Goal: Task Accomplishment & Management: Manage account settings

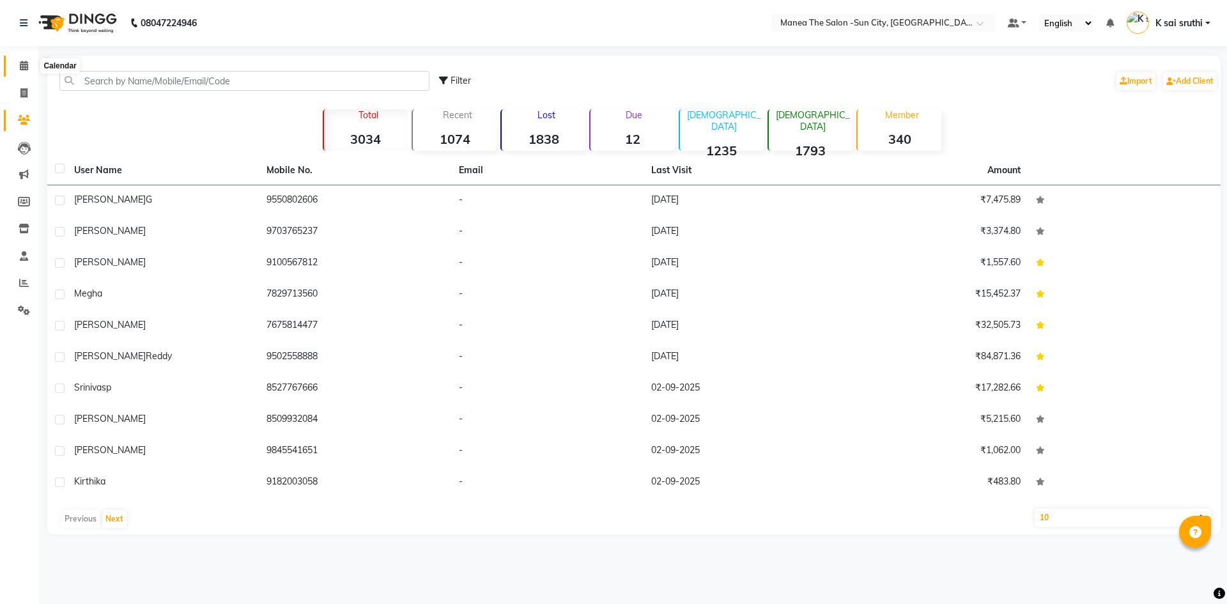
drag, startPoint x: 24, startPoint y: 63, endPoint x: 17, endPoint y: 63, distance: 7.0
click at [24, 63] on icon at bounding box center [24, 66] width 8 height 10
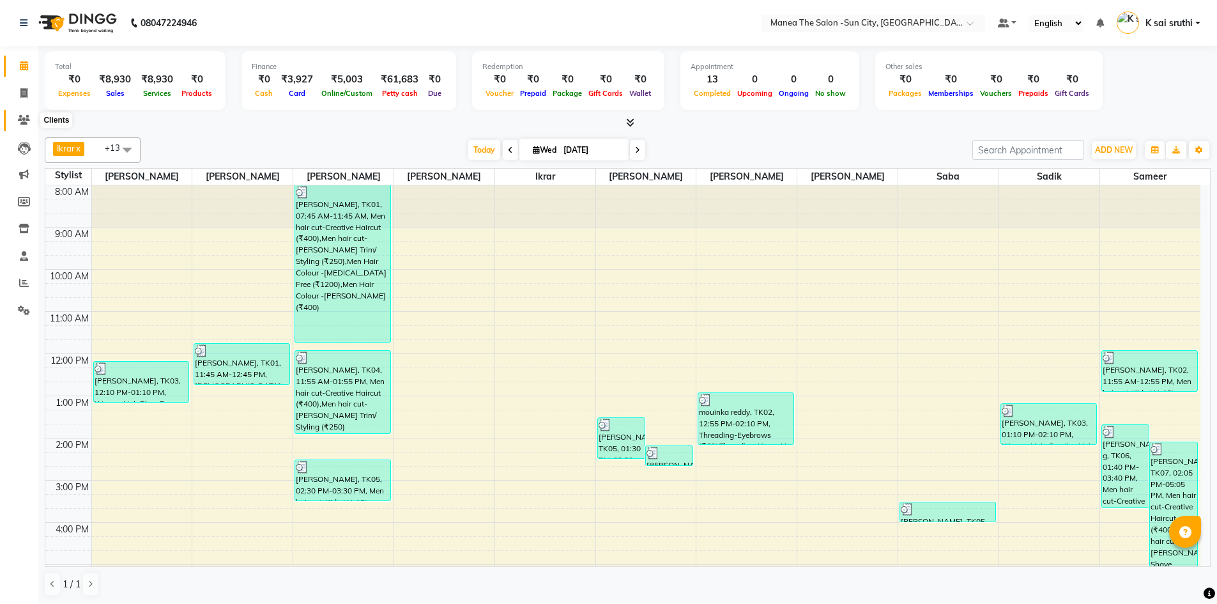
click at [27, 119] on icon at bounding box center [24, 120] width 12 height 10
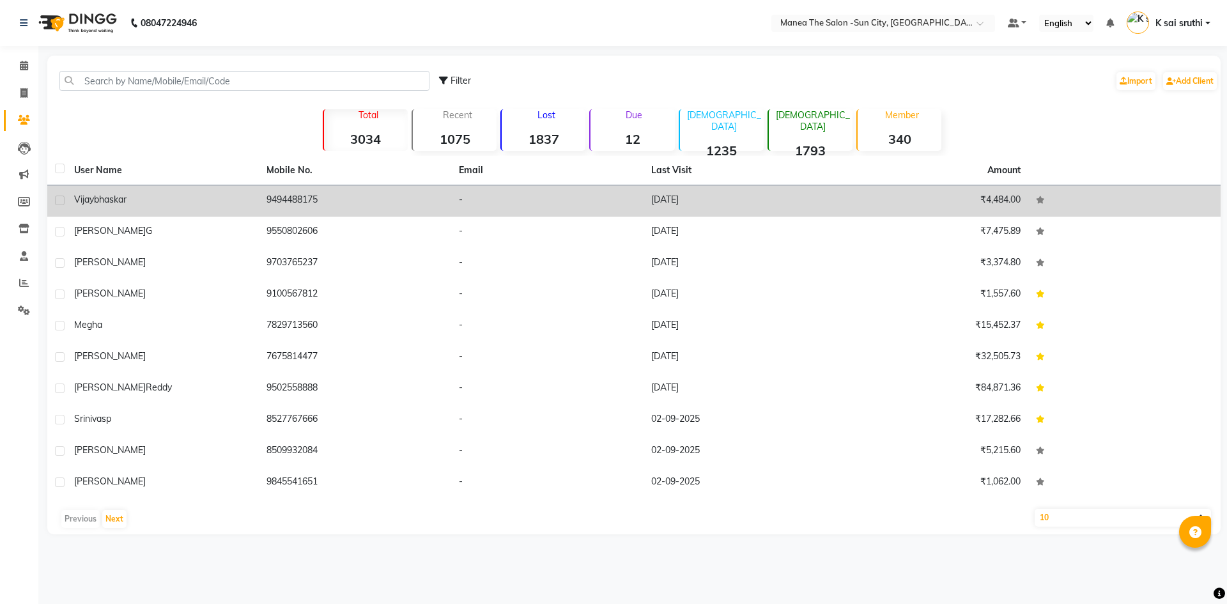
click at [674, 196] on td "[DATE]" at bounding box center [739, 200] width 192 height 31
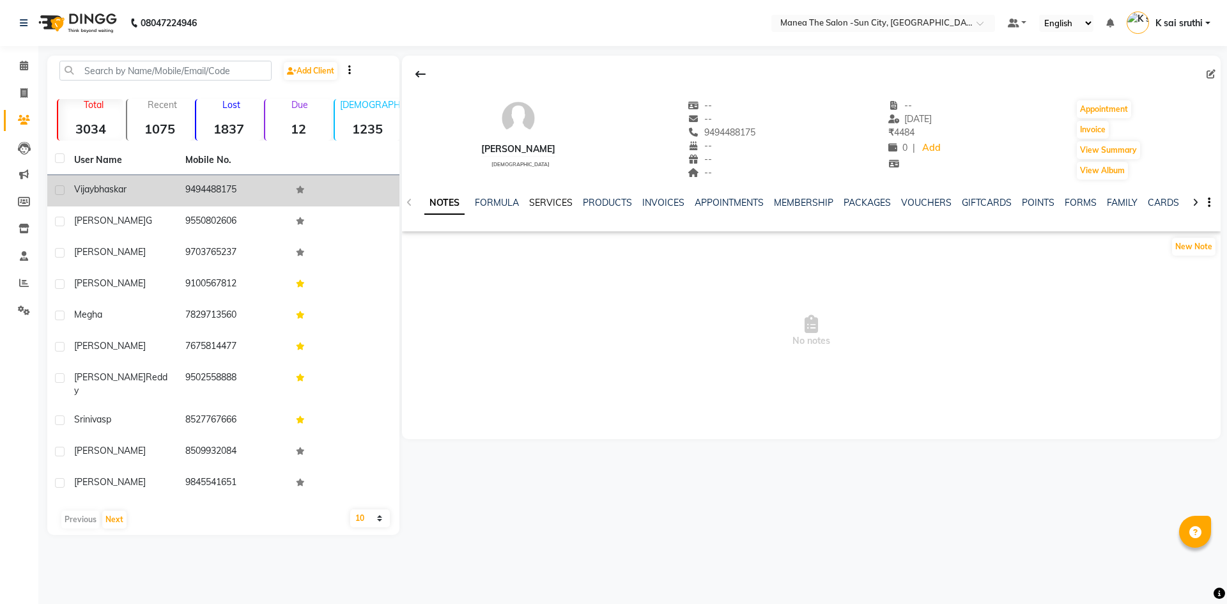
click at [559, 199] on link "SERVICES" at bounding box center [550, 203] width 43 height 12
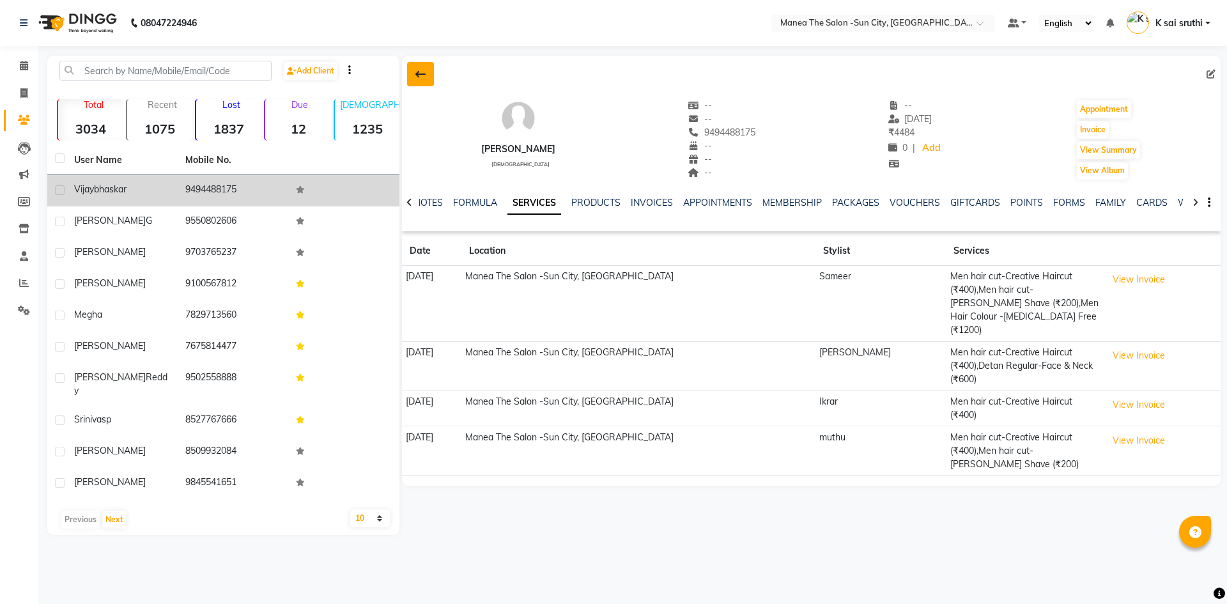
click at [420, 74] on icon at bounding box center [420, 74] width 10 height 10
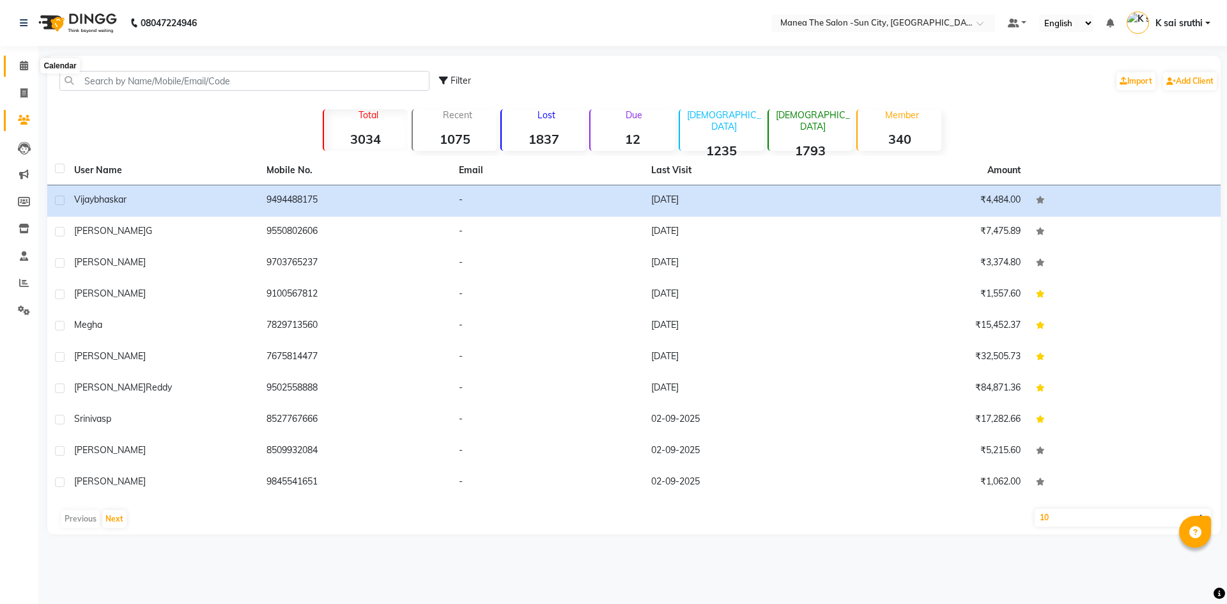
click at [25, 65] on icon at bounding box center [24, 66] width 8 height 10
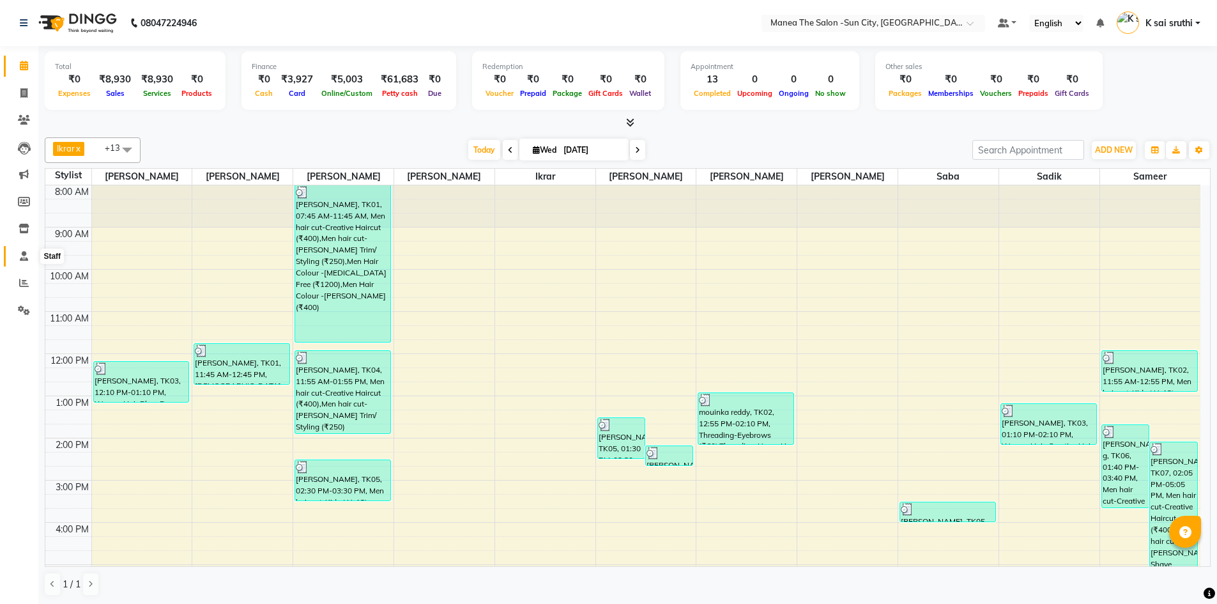
click at [26, 256] on icon at bounding box center [24, 256] width 8 height 10
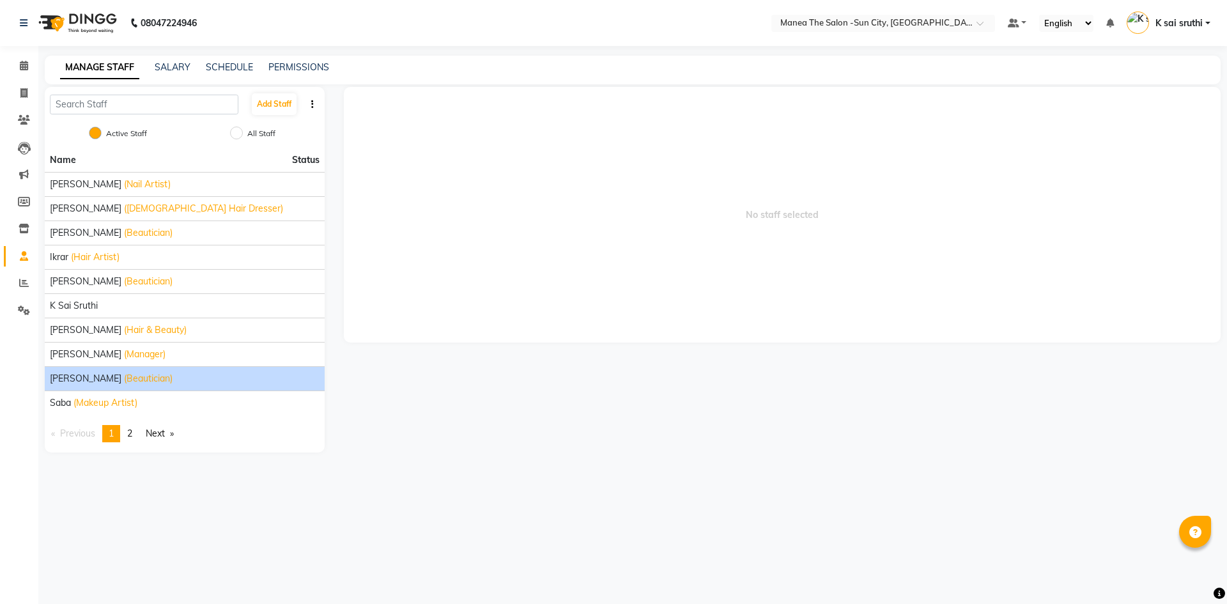
click at [140, 376] on div "[PERSON_NAME] (Beautician)" at bounding box center [185, 378] width 270 height 13
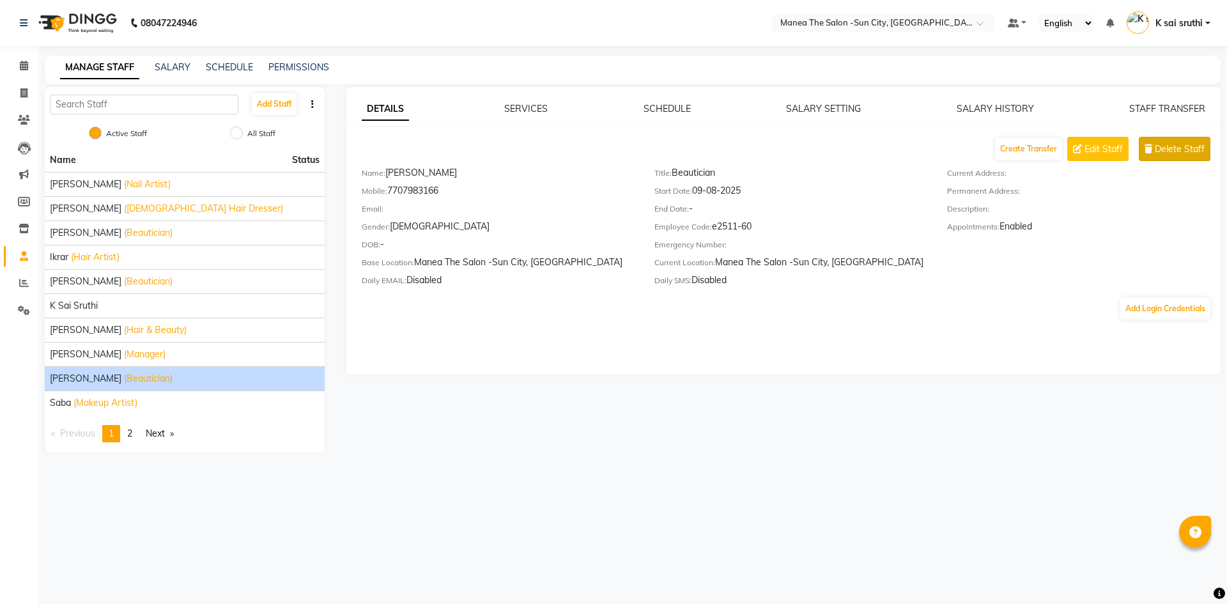
click at [1174, 141] on button "Delete Staff" at bounding box center [1175, 149] width 72 height 24
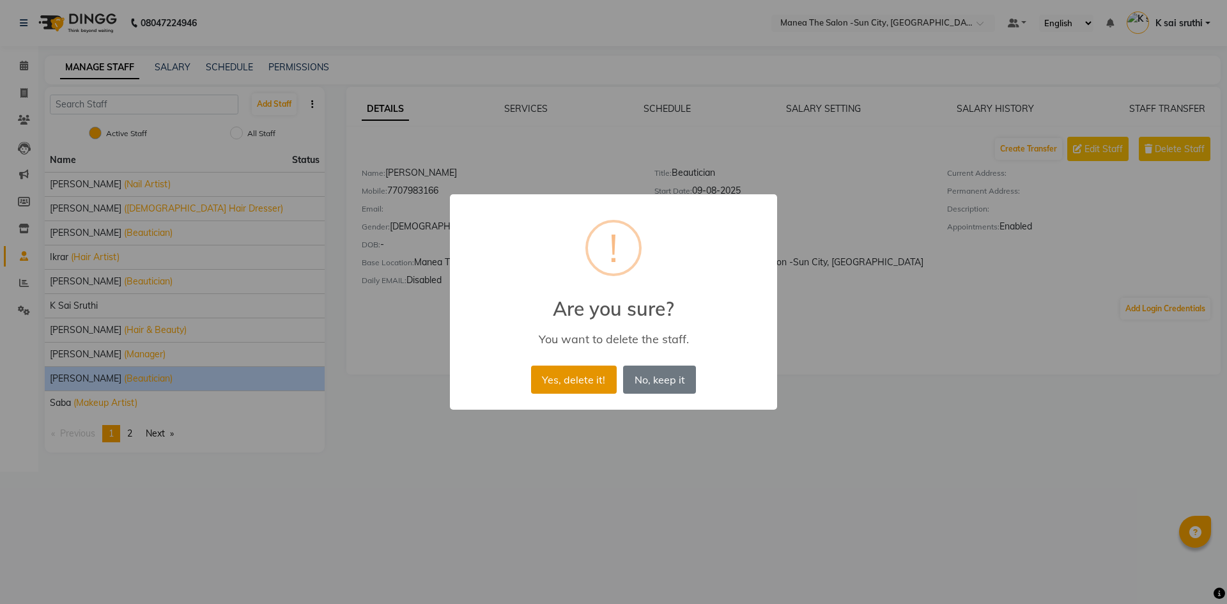
click at [572, 380] on button "Yes, delete it!" at bounding box center [574, 379] width 86 height 28
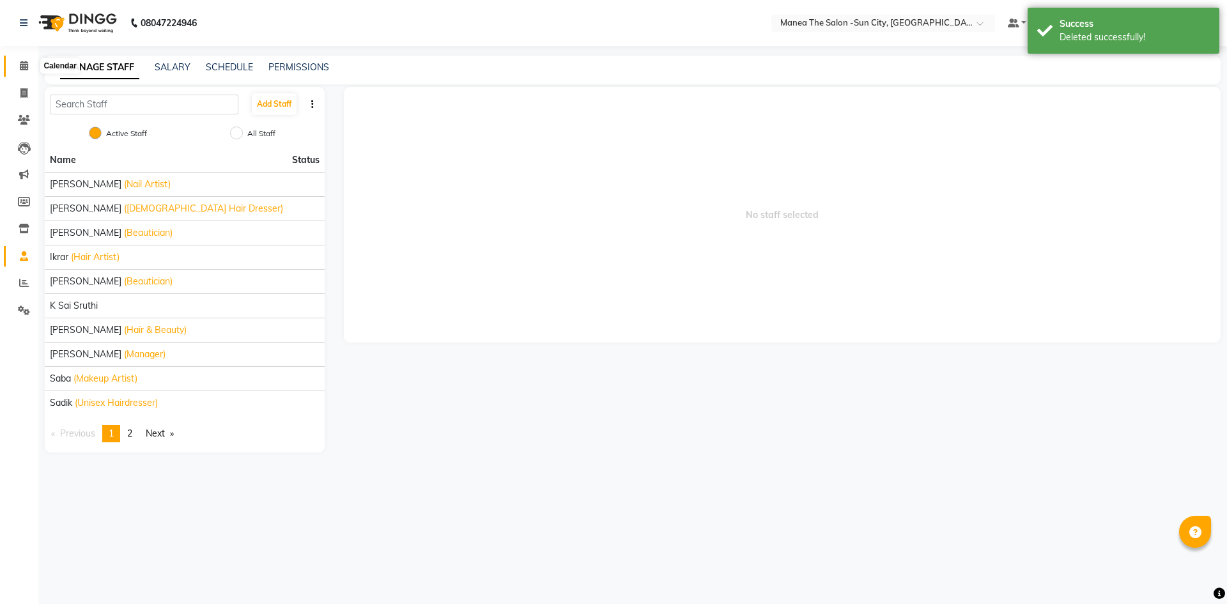
click at [21, 66] on icon at bounding box center [24, 66] width 8 height 10
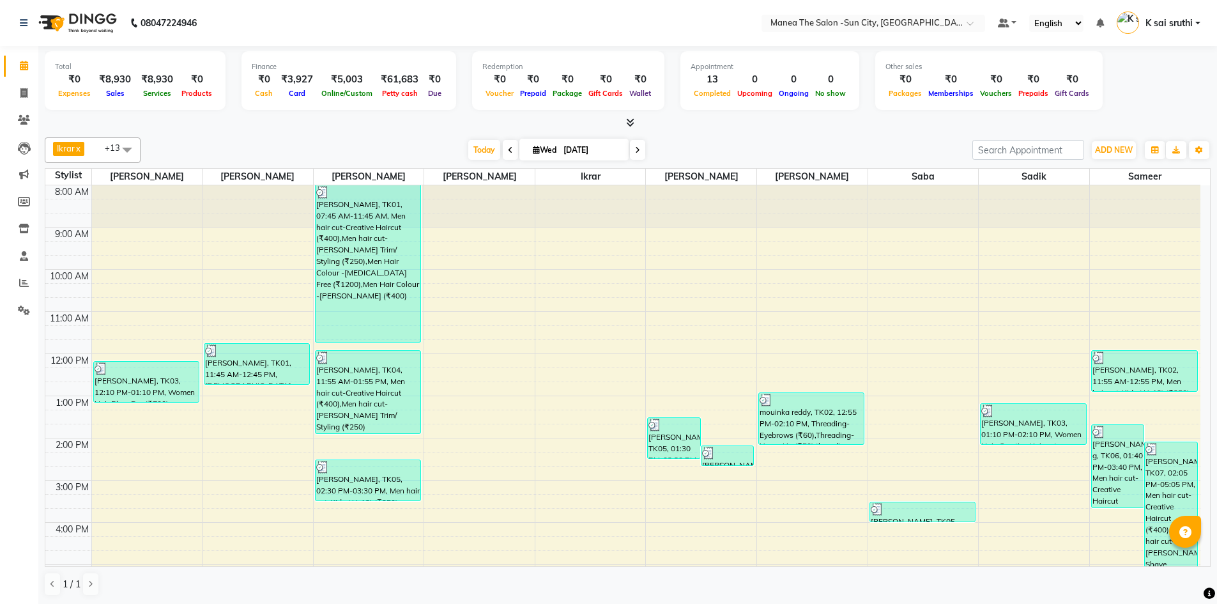
click at [127, 148] on span at bounding box center [127, 149] width 26 height 24
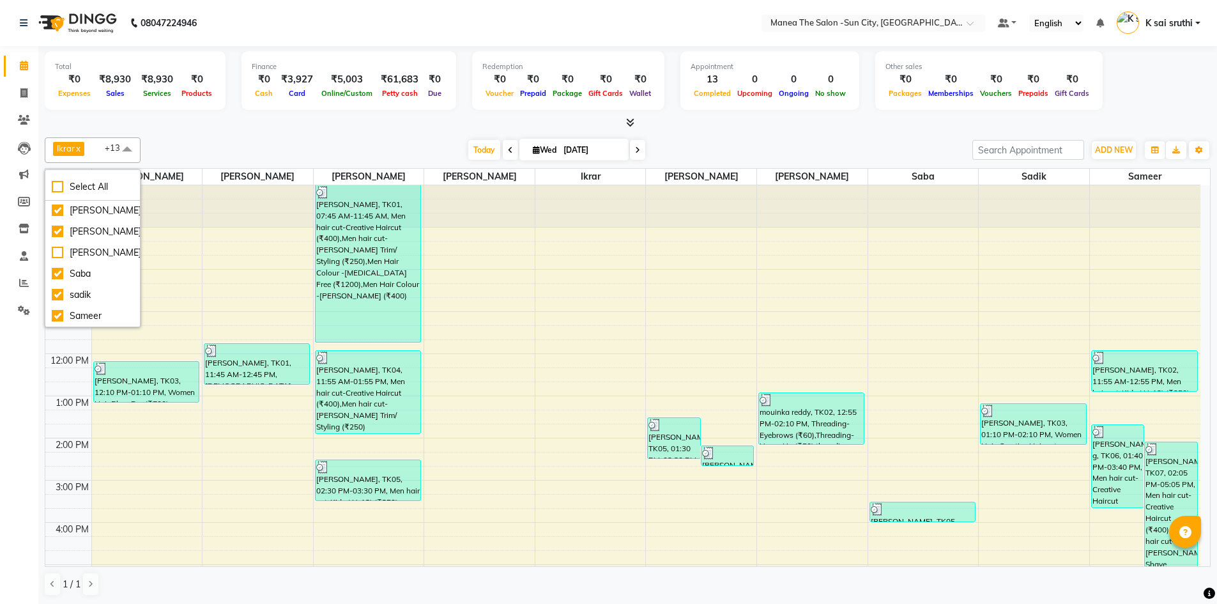
scroll to position [188, 0]
click at [199, 135] on div "Ikrar x Sameer x [PERSON_NAME] x [PERSON_NAME] x [PERSON_NAME] x [PERSON_NAME] …" at bounding box center [628, 366] width 1166 height 469
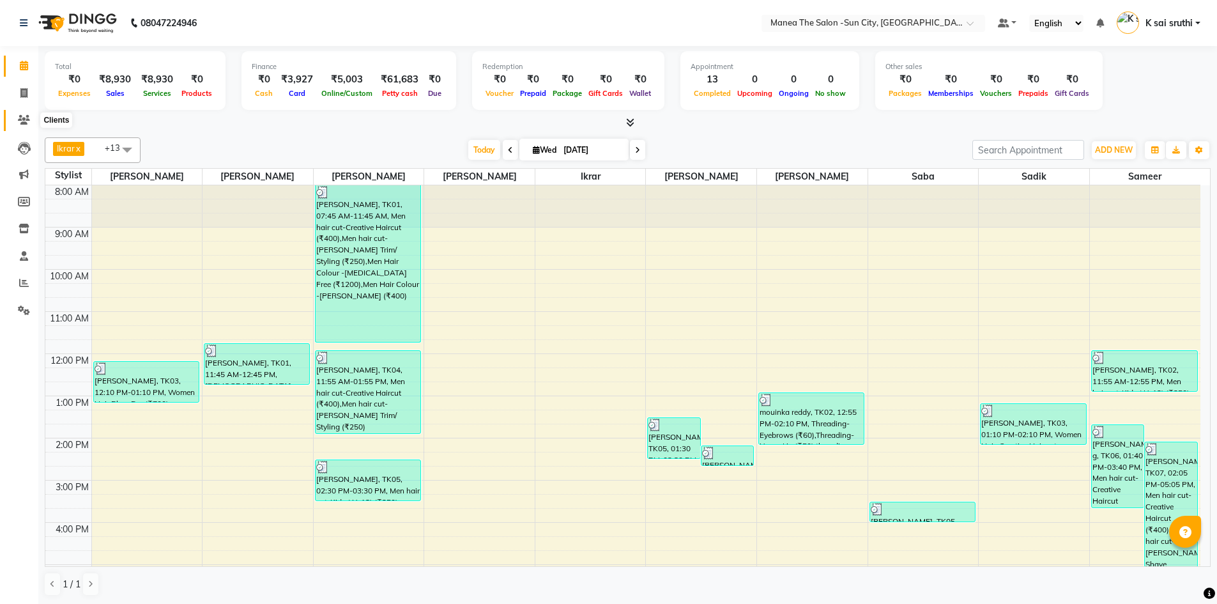
click at [23, 118] on icon at bounding box center [24, 120] width 12 height 10
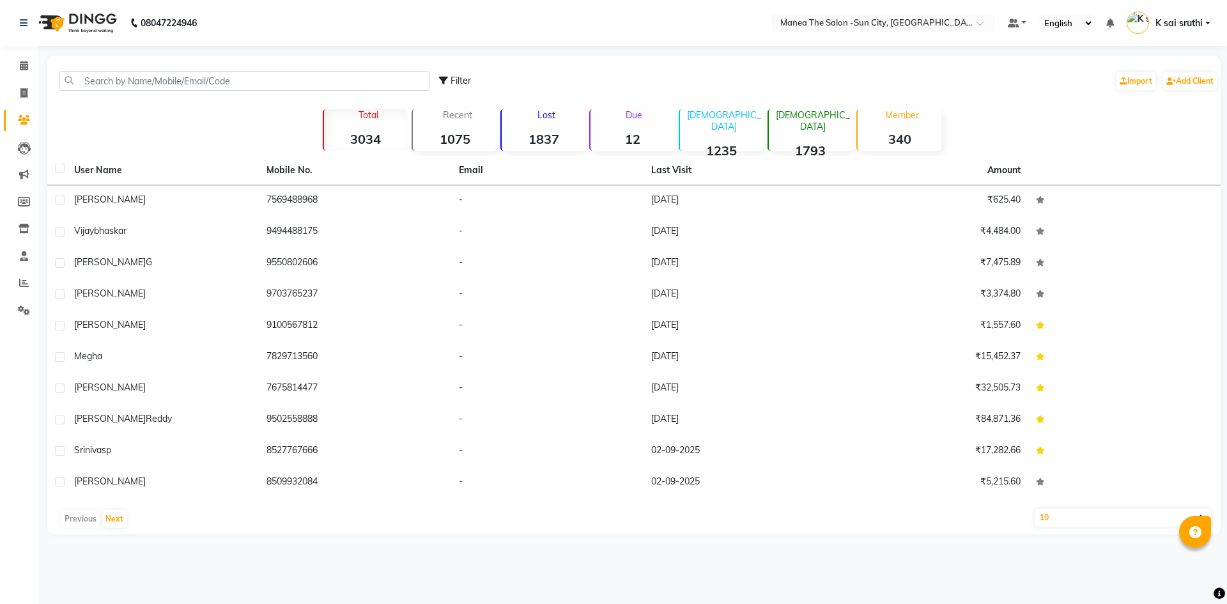
click at [564, 128] on div "Lost 1837" at bounding box center [542, 130] width 85 height 42
click at [118, 516] on button "Next" at bounding box center [114, 519] width 24 height 18
click at [73, 518] on button "Previous" at bounding box center [80, 519] width 38 height 18
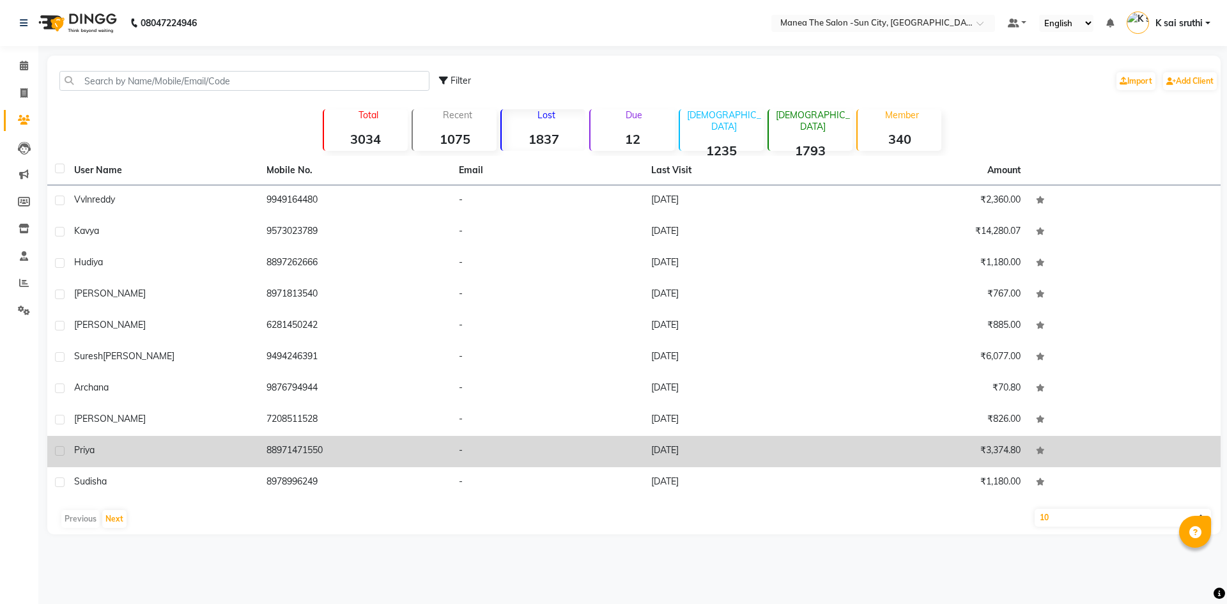
click at [710, 446] on td "[DATE]" at bounding box center [739, 451] width 192 height 31
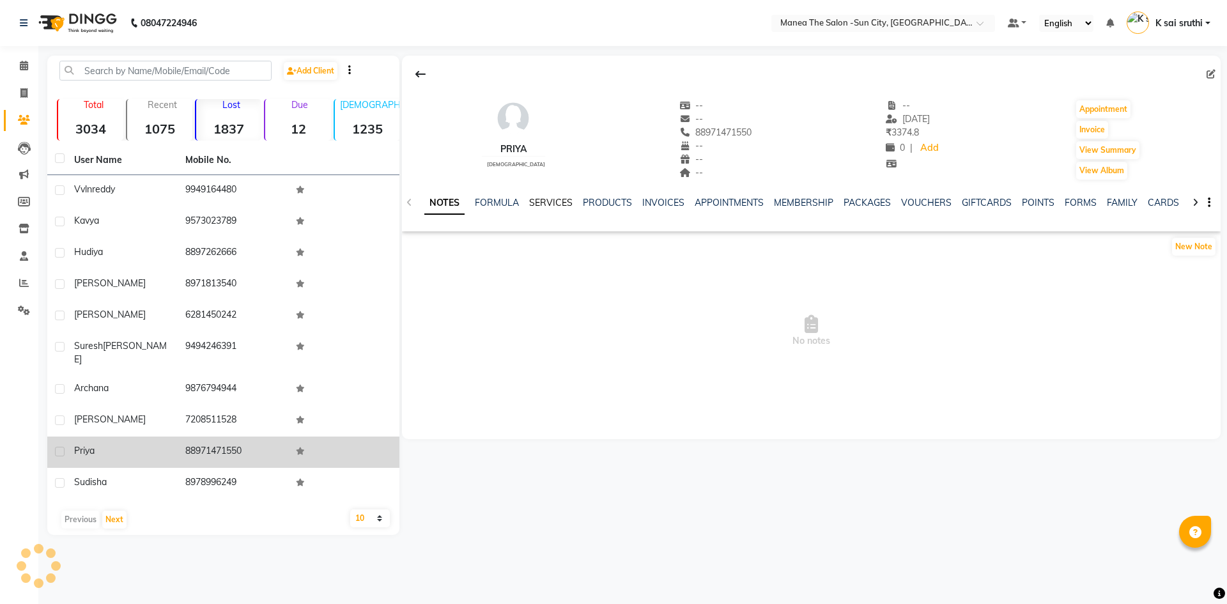
click at [557, 206] on link "SERVICES" at bounding box center [550, 203] width 43 height 12
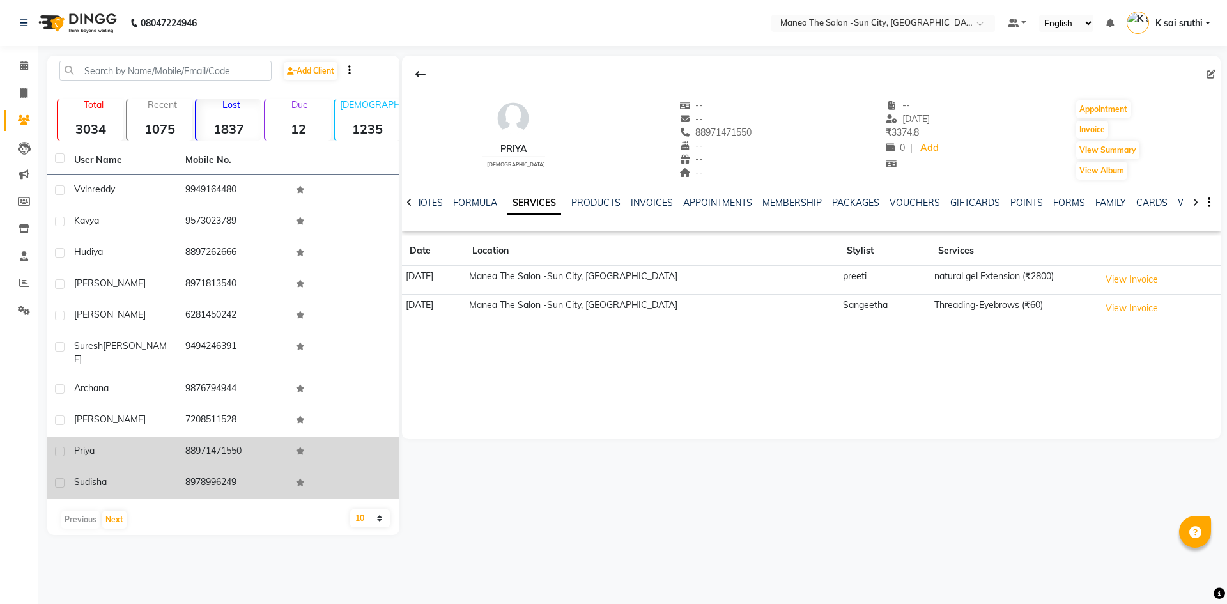
click at [236, 472] on td "8978996249" at bounding box center [233, 483] width 111 height 31
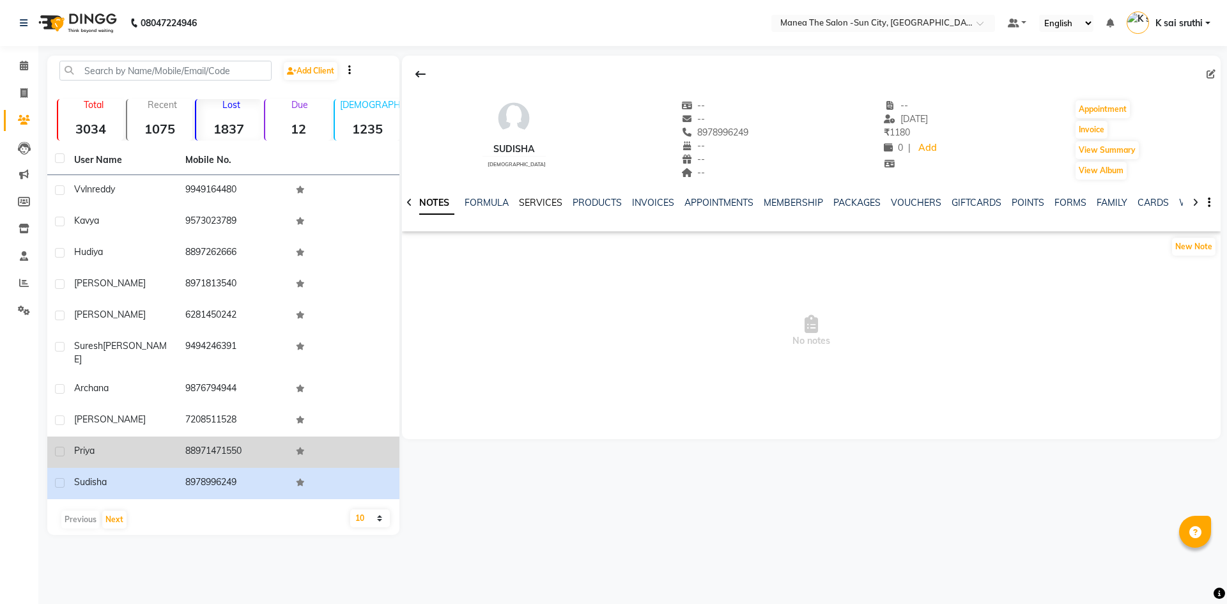
click at [531, 201] on link "SERVICES" at bounding box center [540, 203] width 43 height 12
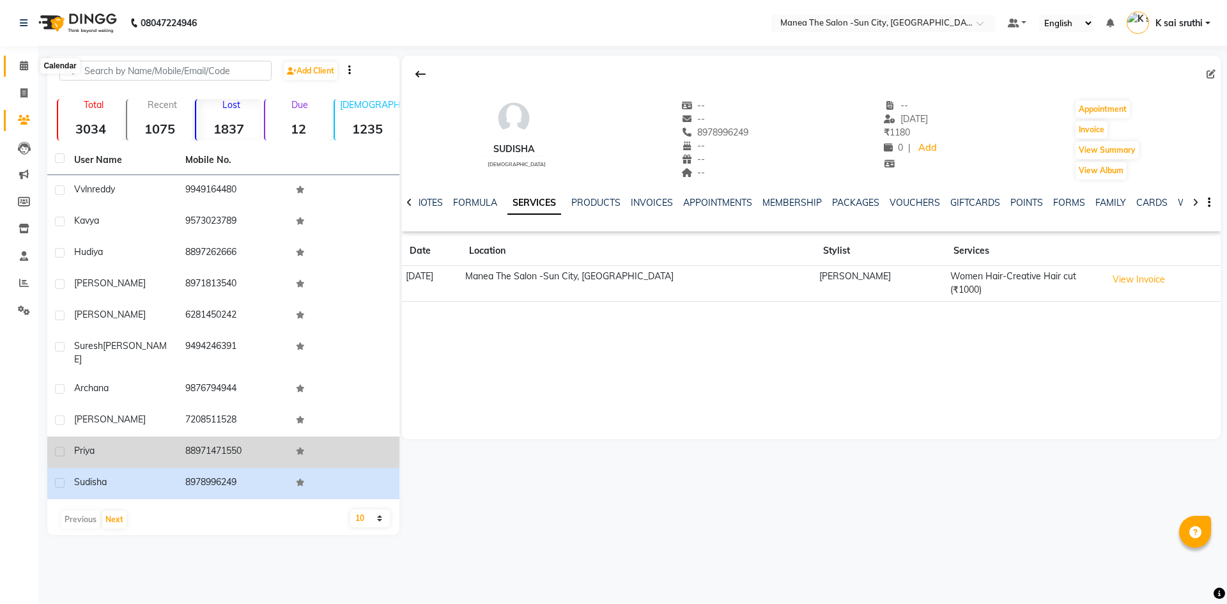
click at [17, 61] on span at bounding box center [24, 66] width 22 height 15
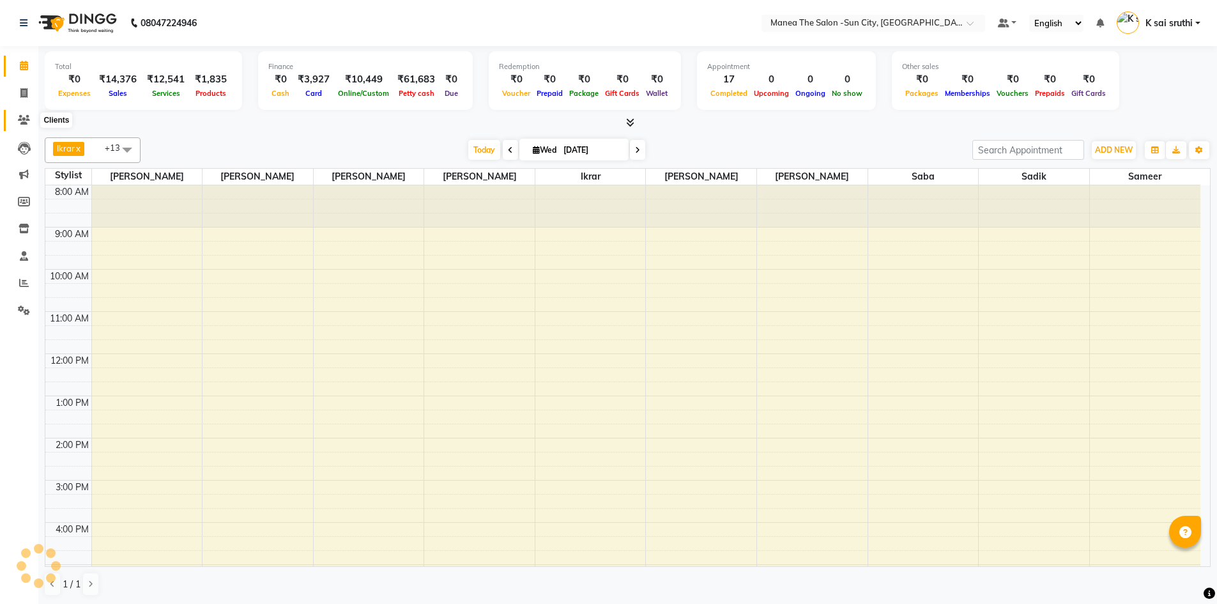
click at [23, 124] on icon at bounding box center [24, 120] width 12 height 10
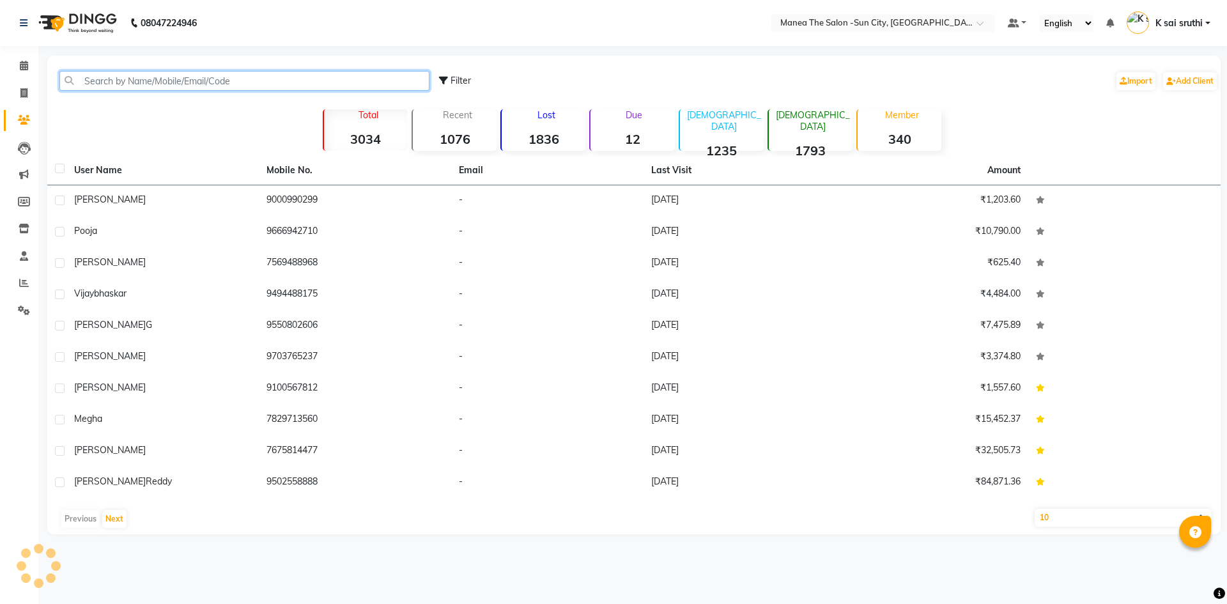
click at [118, 77] on input "text" at bounding box center [244, 81] width 370 height 20
paste input "918142036577"
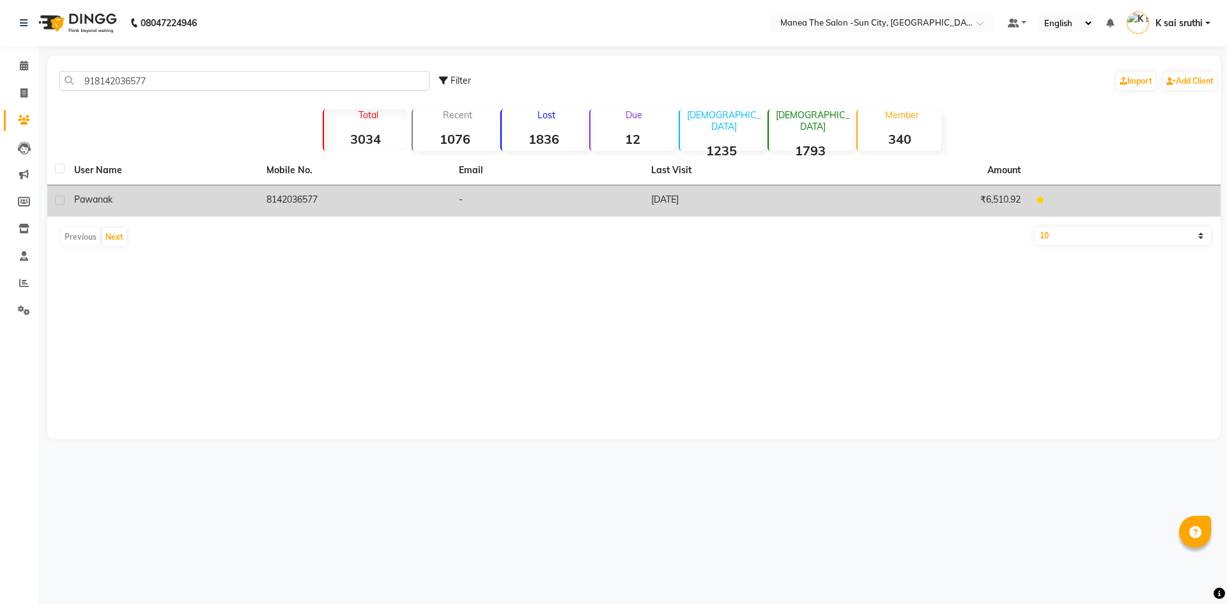
click at [303, 201] on td "8142036577" at bounding box center [355, 200] width 192 height 31
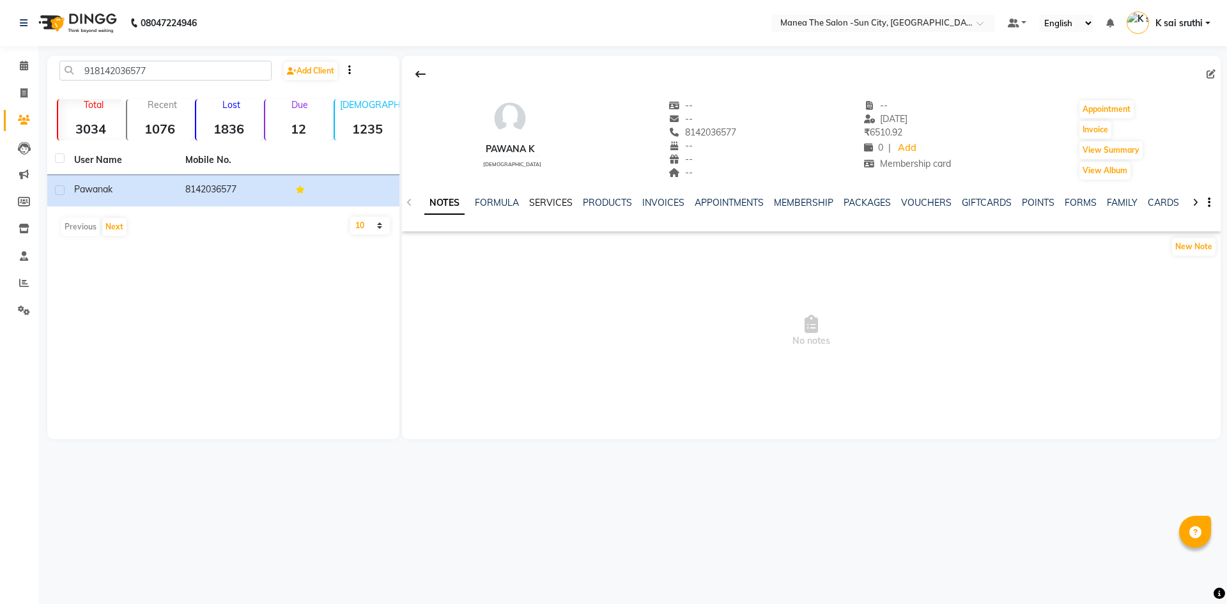
click at [551, 202] on link "SERVICES" at bounding box center [550, 203] width 43 height 12
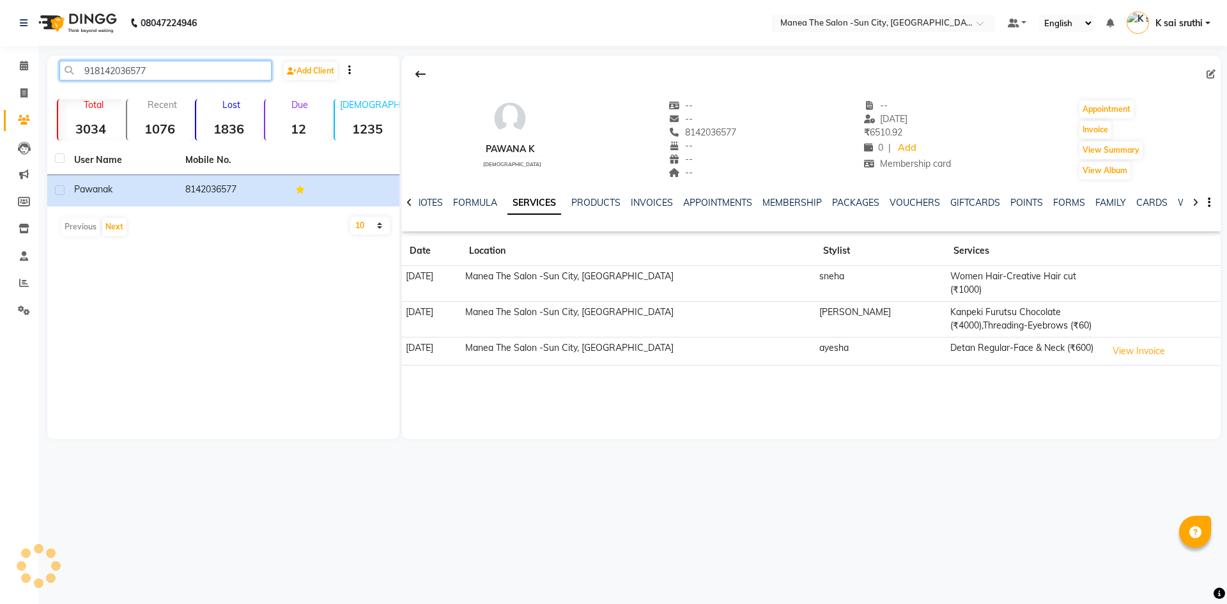
click at [156, 71] on input "918142036577" at bounding box center [165, 71] width 212 height 20
paste input "7702266818"
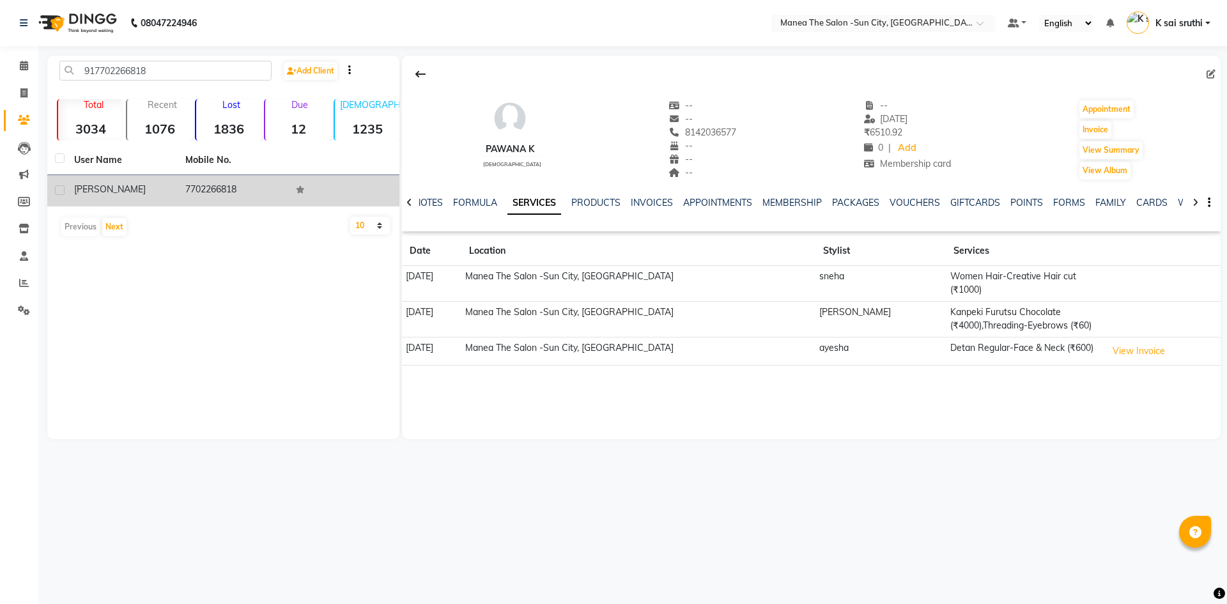
click at [211, 187] on td "7702266818" at bounding box center [233, 190] width 111 height 31
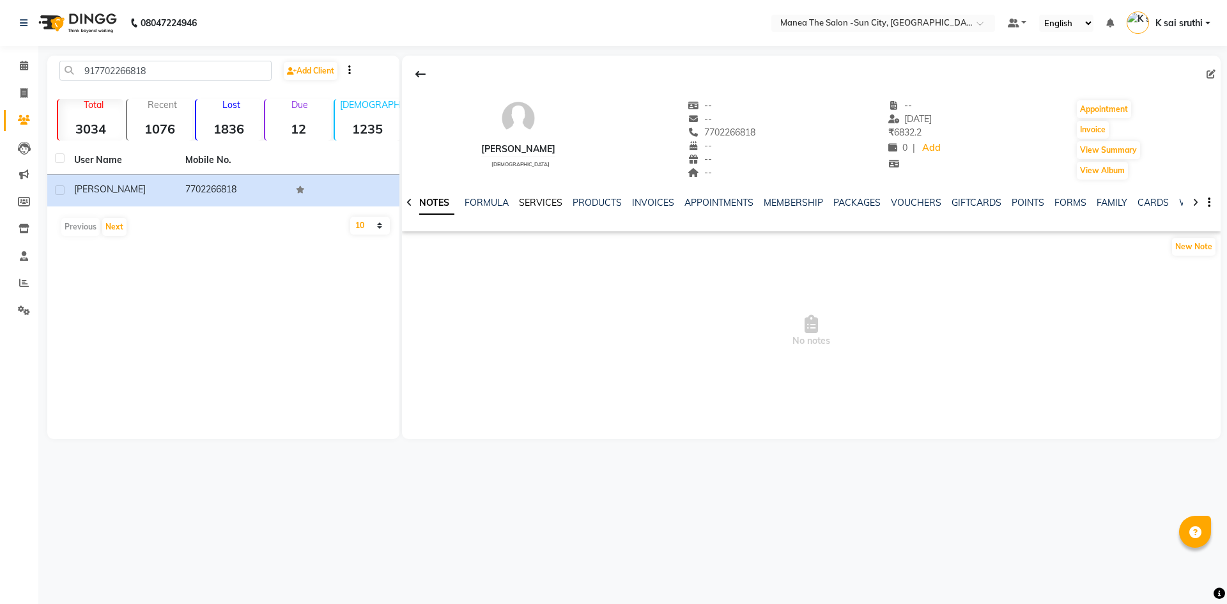
click at [547, 201] on link "SERVICES" at bounding box center [540, 203] width 43 height 12
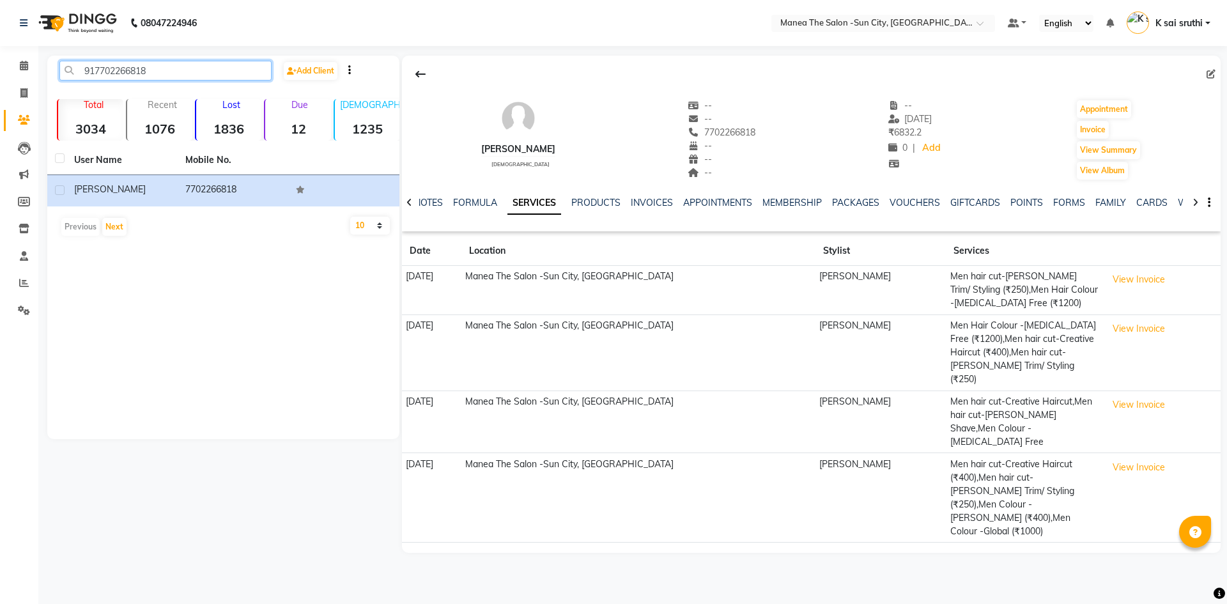
click at [182, 69] on input "917702266818" at bounding box center [165, 71] width 212 height 20
paste input "9703569572"
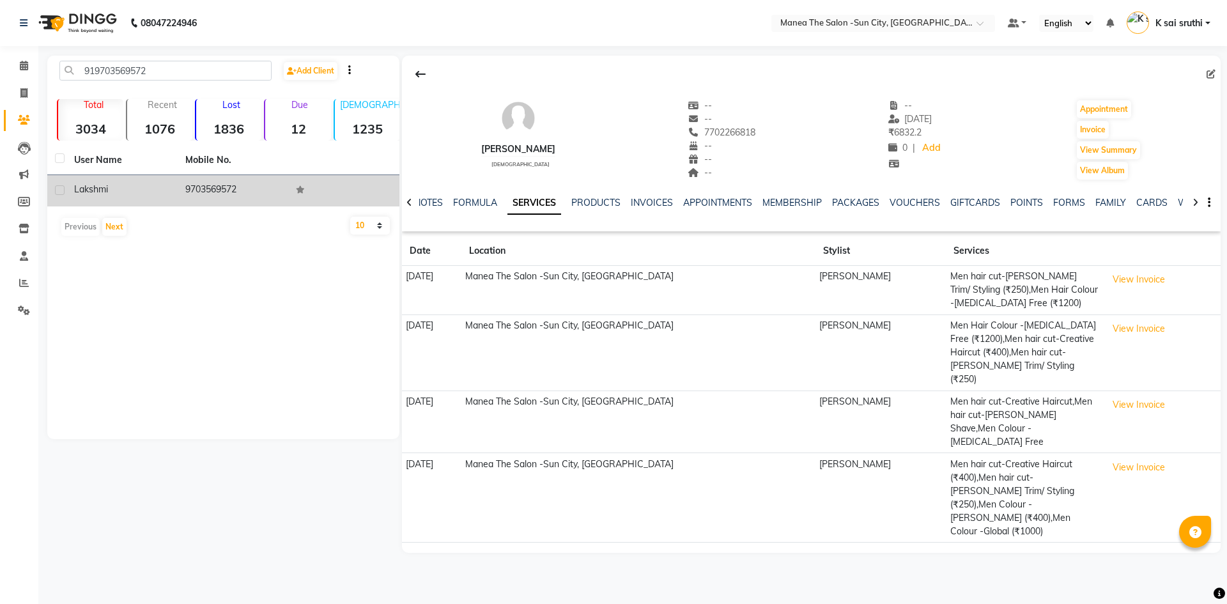
click at [222, 181] on td "9703569572" at bounding box center [233, 190] width 111 height 31
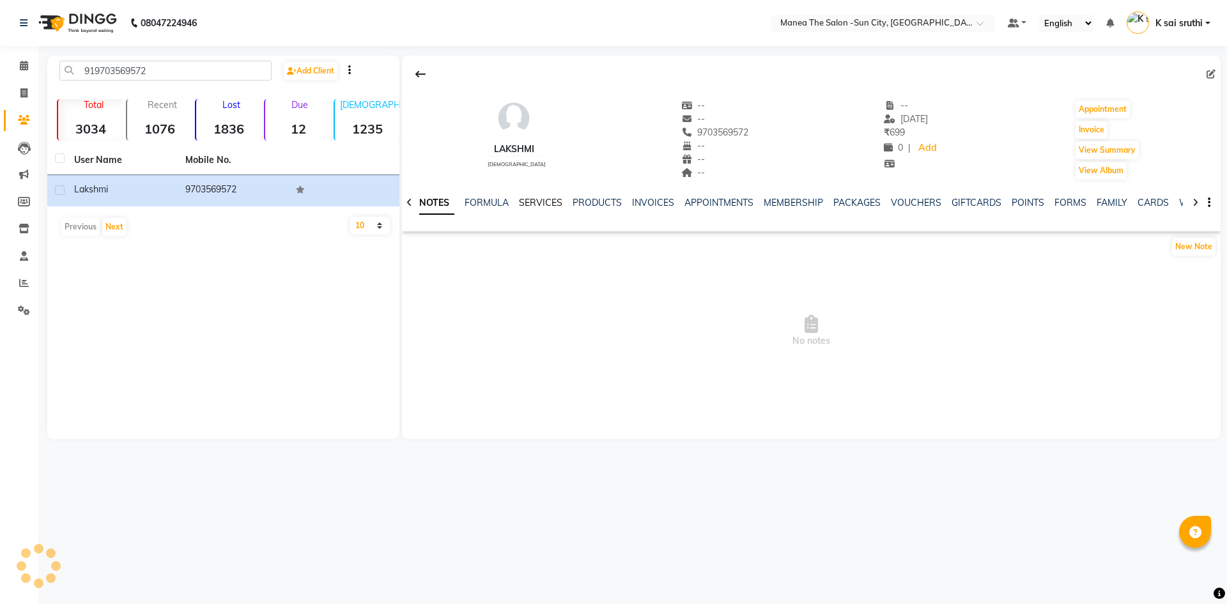
click at [546, 203] on link "SERVICES" at bounding box center [540, 203] width 43 height 12
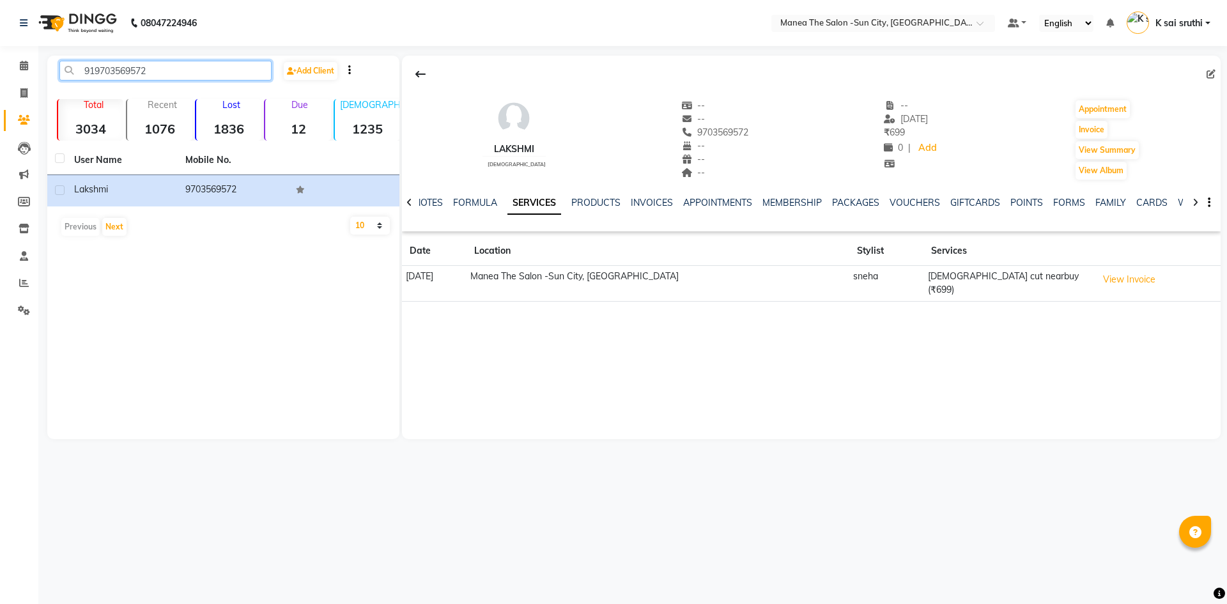
click at [171, 72] on input "919703569572" at bounding box center [165, 71] width 212 height 20
paste input "8520927690"
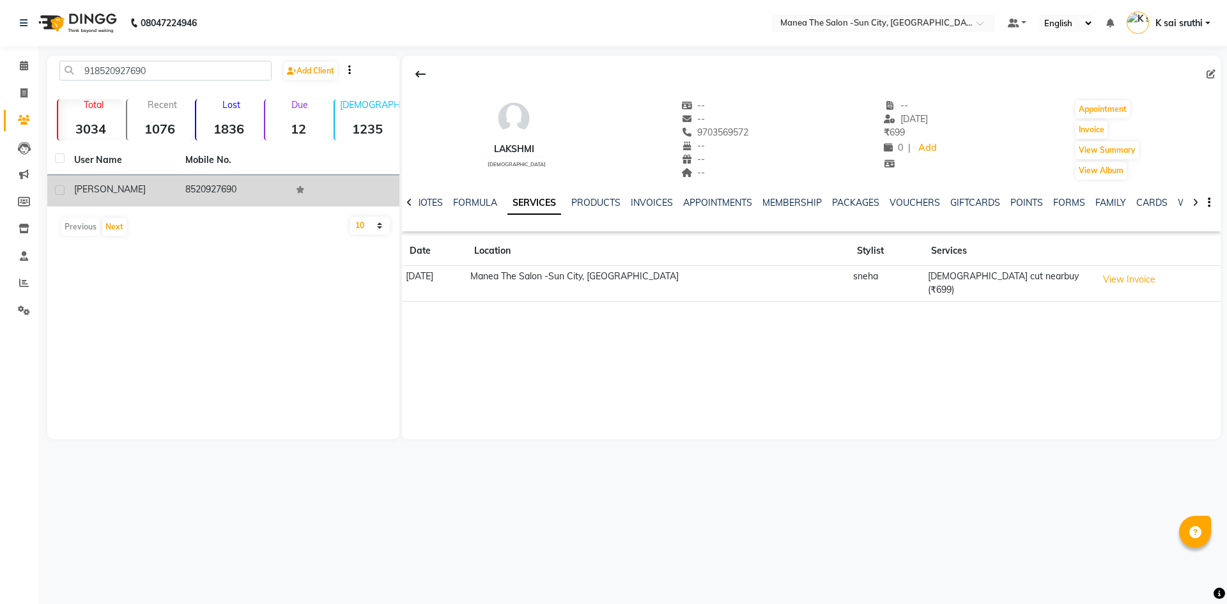
click at [189, 188] on td "8520927690" at bounding box center [233, 190] width 111 height 31
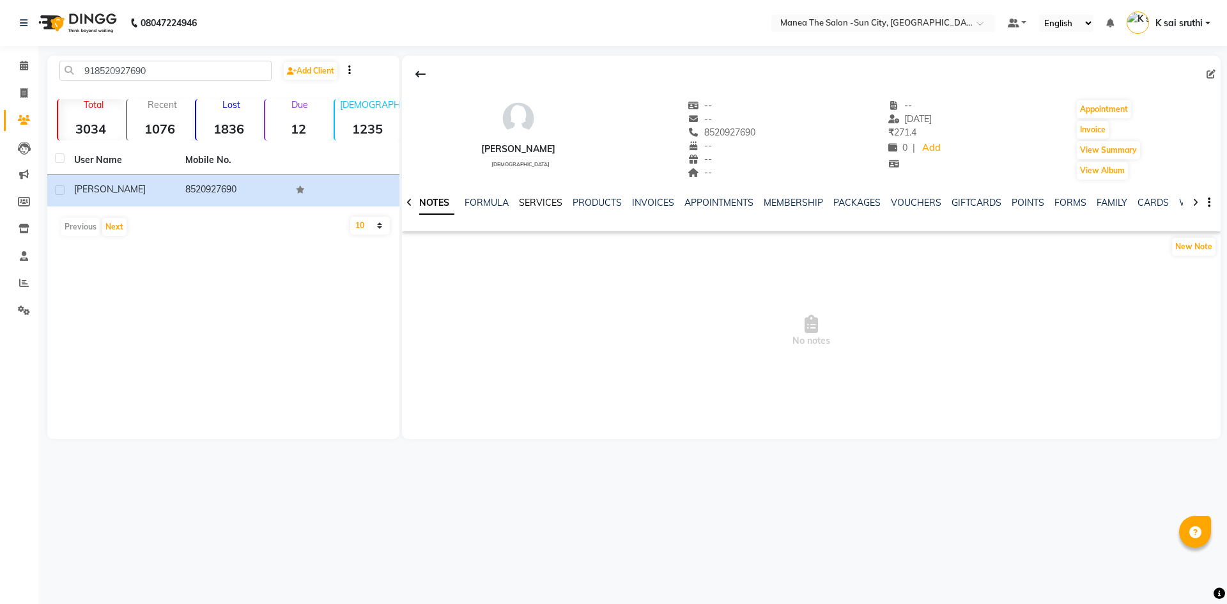
click at [547, 203] on link "SERVICES" at bounding box center [540, 203] width 43 height 12
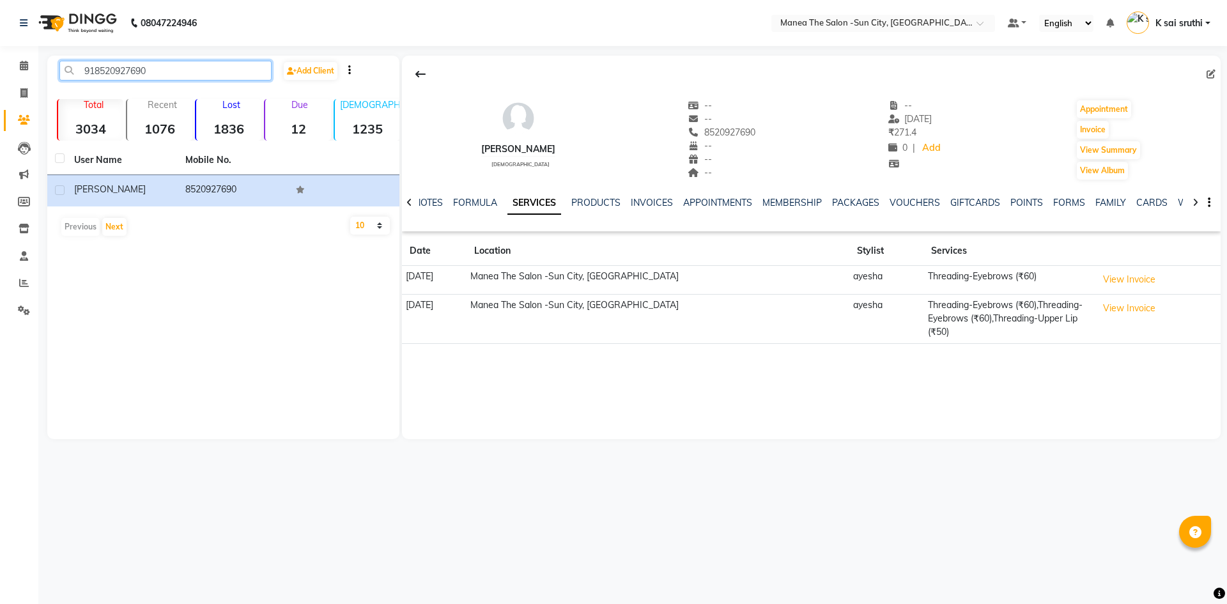
click at [188, 70] on input "918520927690" at bounding box center [165, 71] width 212 height 20
paste input "913308404"
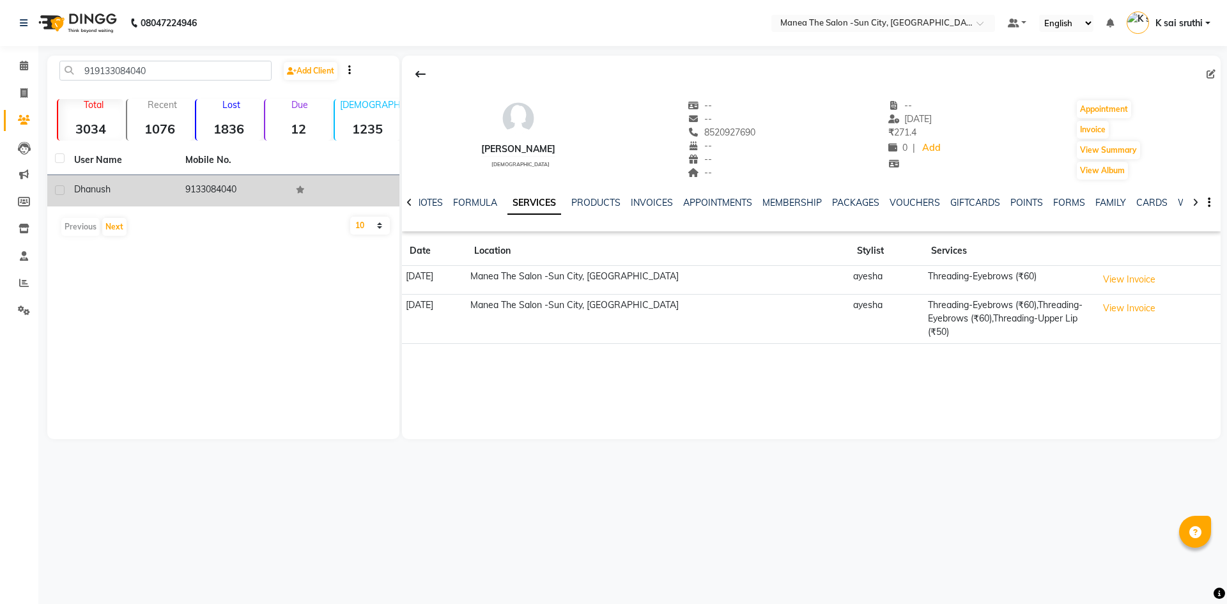
click at [219, 187] on td "9133084040" at bounding box center [233, 190] width 111 height 31
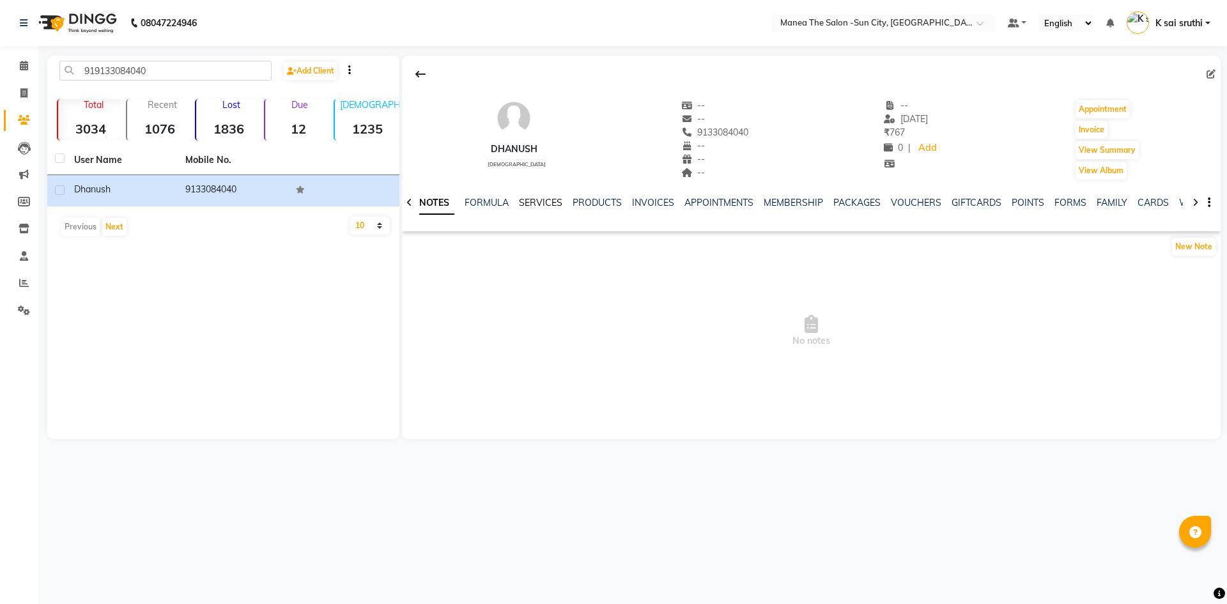
click at [539, 203] on link "SERVICES" at bounding box center [540, 203] width 43 height 12
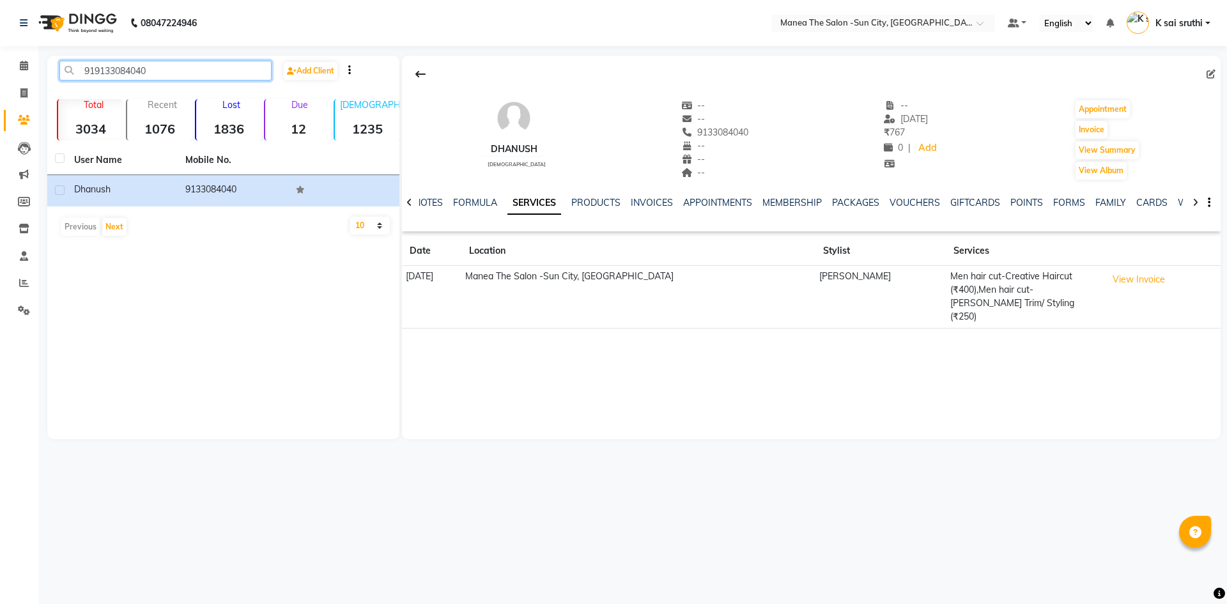
click at [157, 68] on input "919133084040" at bounding box center [165, 71] width 212 height 20
paste input "6300601396"
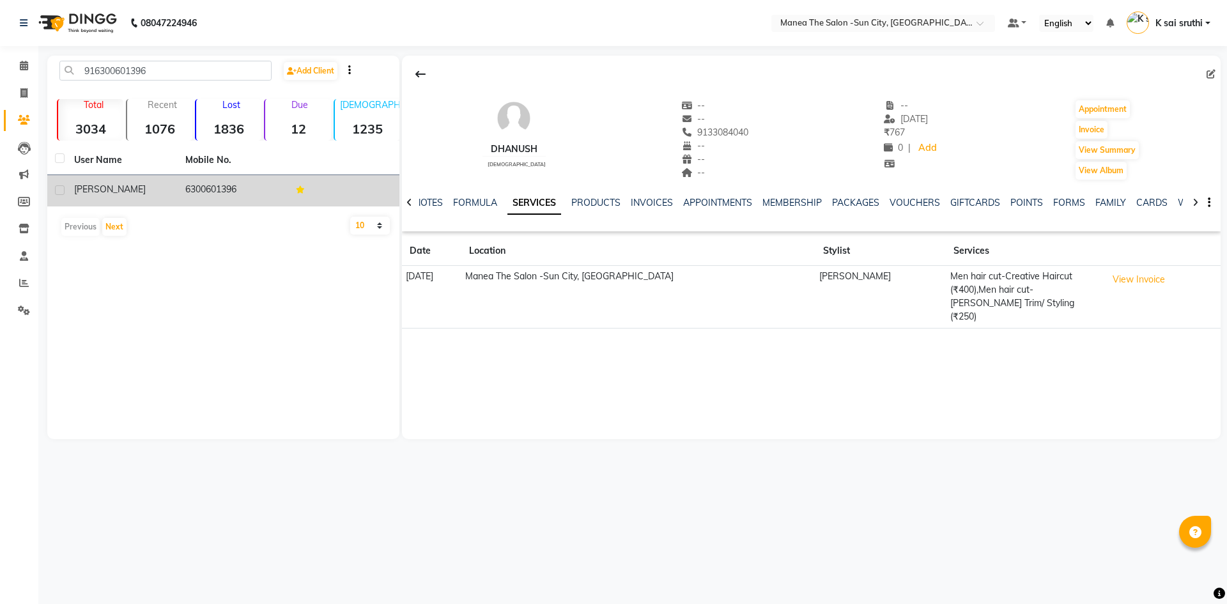
click at [211, 185] on td "6300601396" at bounding box center [233, 190] width 111 height 31
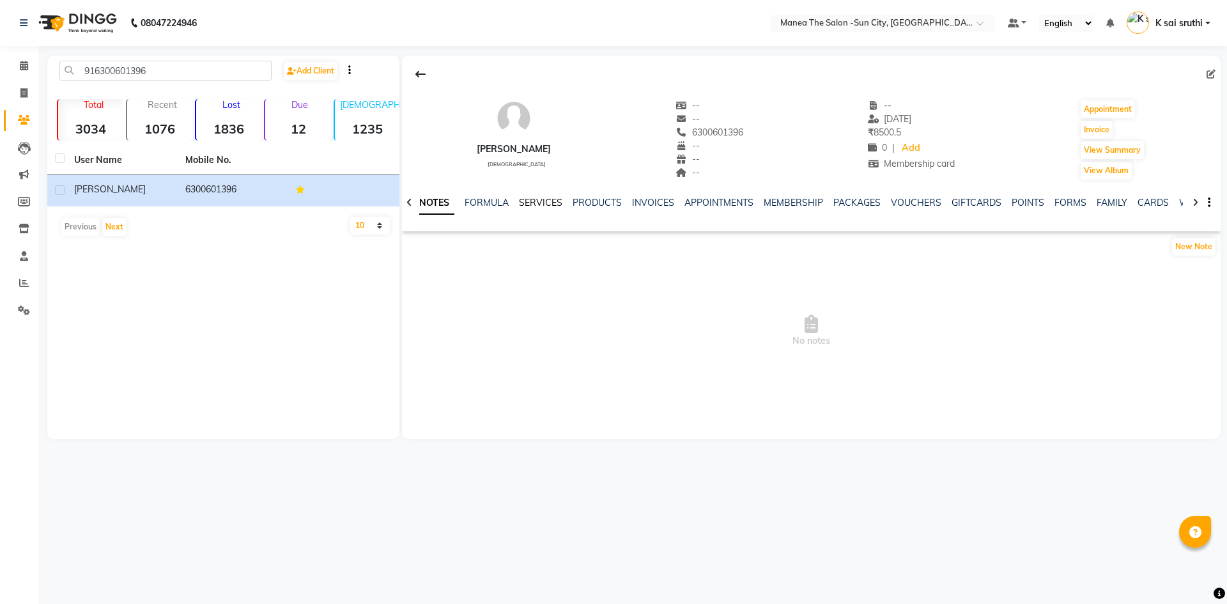
click at [534, 202] on link "SERVICES" at bounding box center [540, 203] width 43 height 12
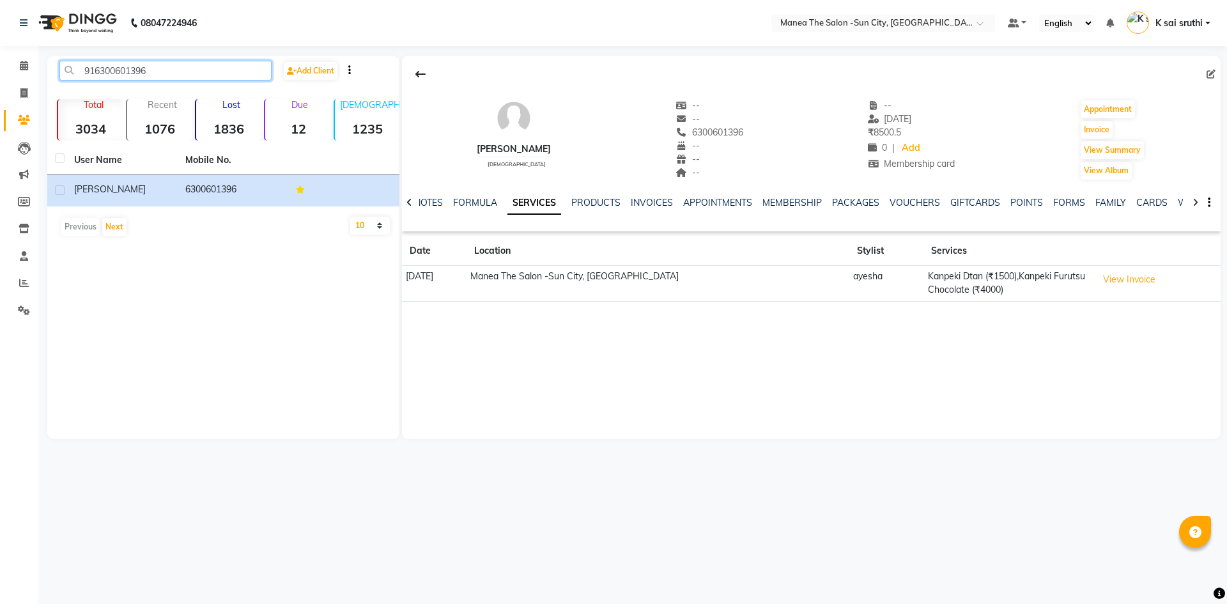
click at [176, 67] on input "916300601396" at bounding box center [165, 71] width 212 height 20
paste input "8056858769"
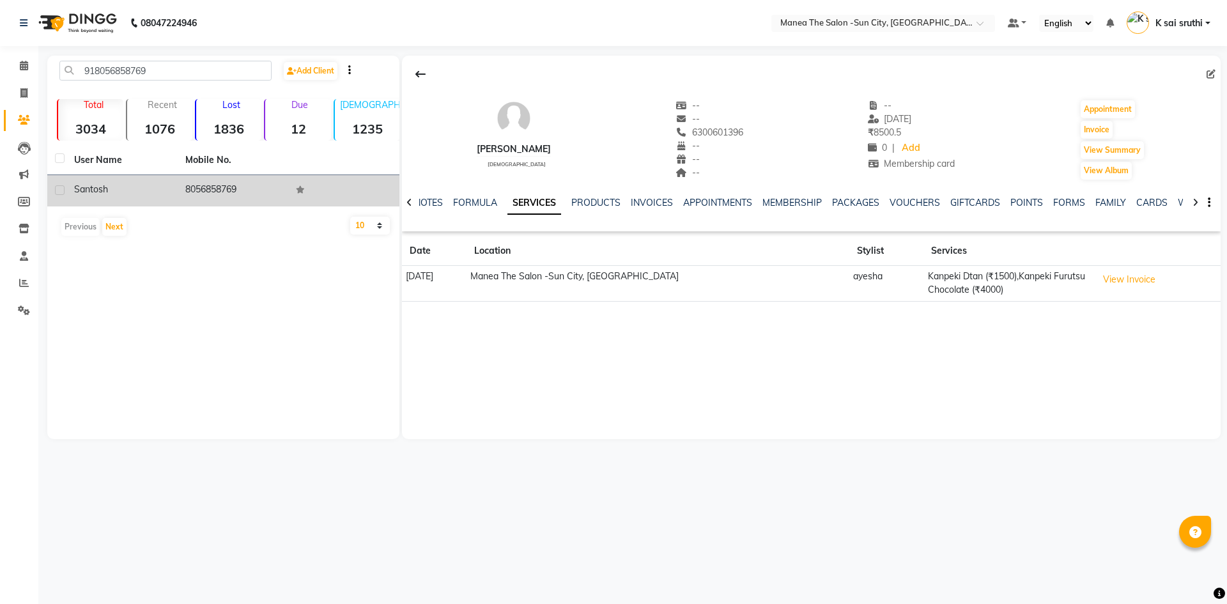
click at [226, 193] on td "8056858769" at bounding box center [233, 190] width 111 height 31
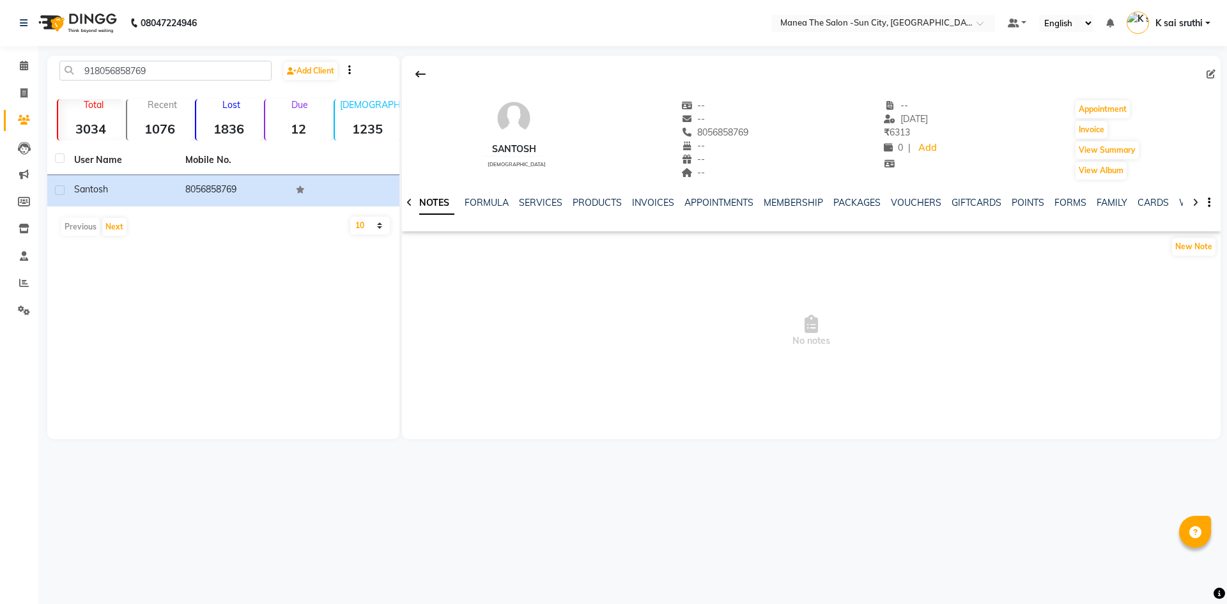
click at [542, 194] on div "NOTES FORMULA SERVICES PRODUCTS INVOICES APPOINTMENTS MEMBERSHIP PACKAGES VOUCH…" at bounding box center [811, 203] width 818 height 44
click at [541, 200] on link "SERVICES" at bounding box center [540, 203] width 43 height 12
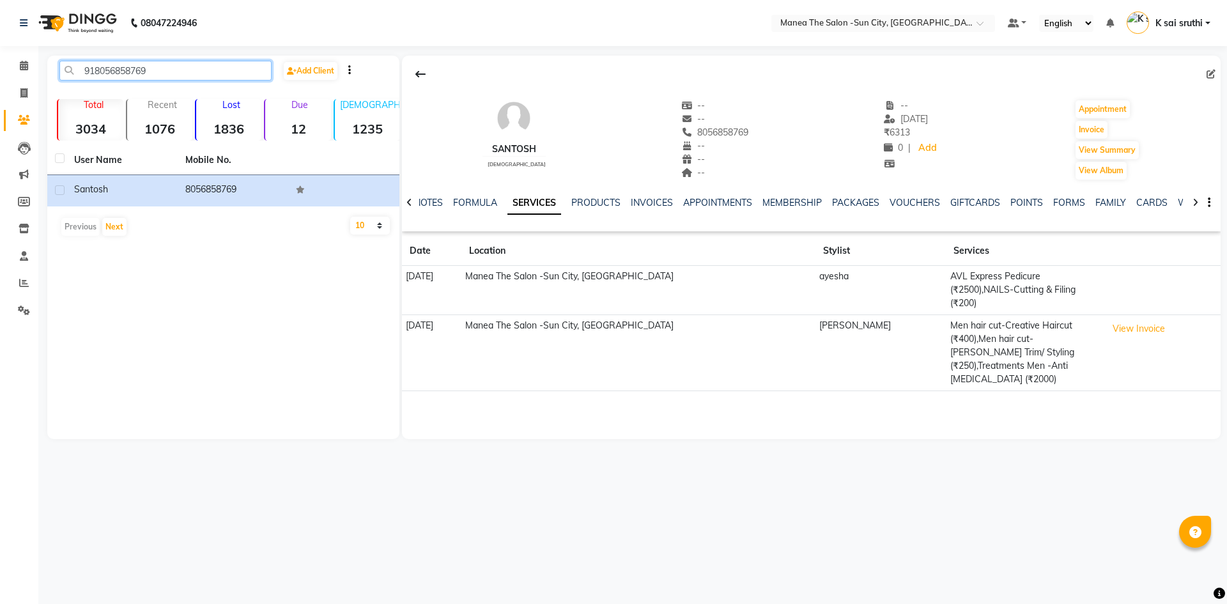
click at [174, 65] on input "918056858769" at bounding box center [165, 71] width 212 height 20
paste input "571896122"
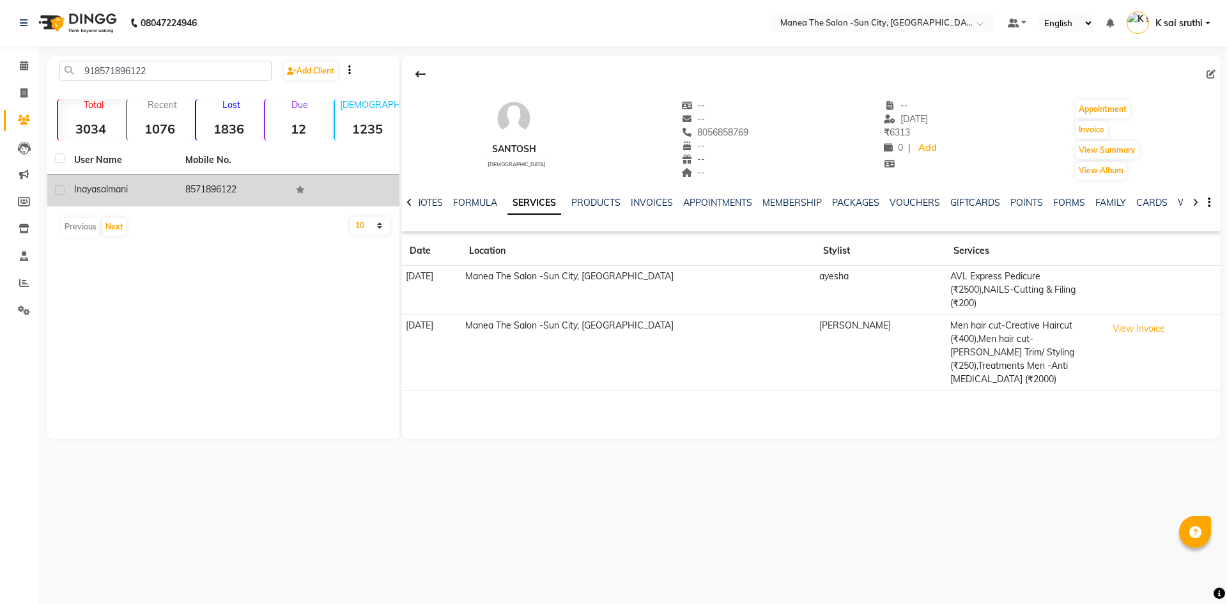
click at [223, 185] on td "8571896122" at bounding box center [233, 190] width 111 height 31
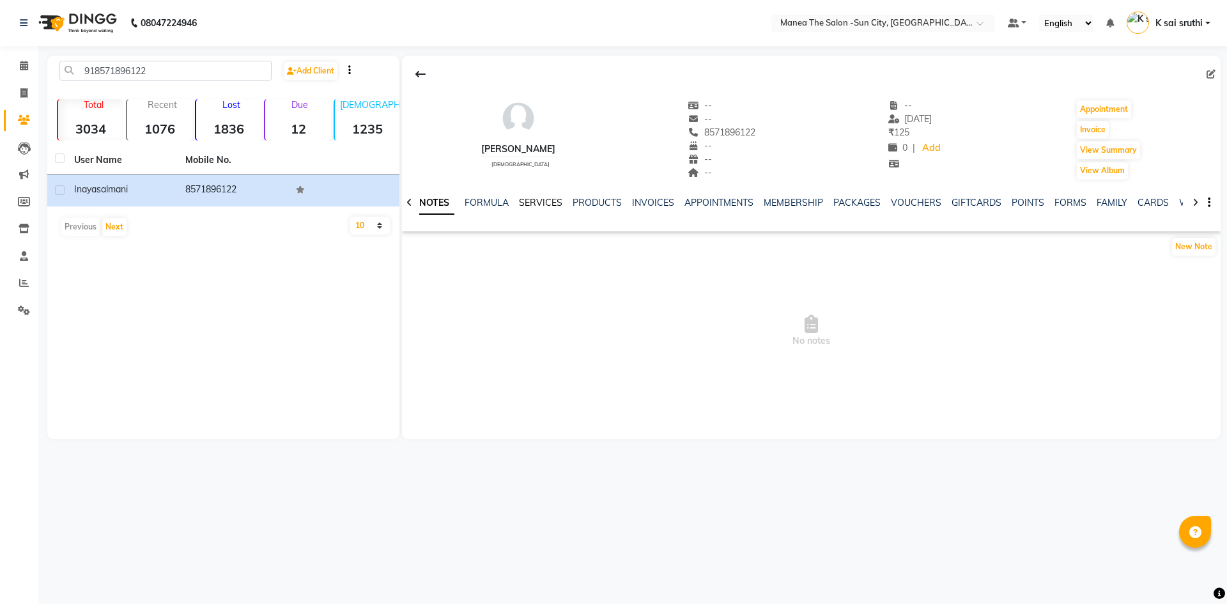
click at [535, 201] on link "SERVICES" at bounding box center [540, 203] width 43 height 12
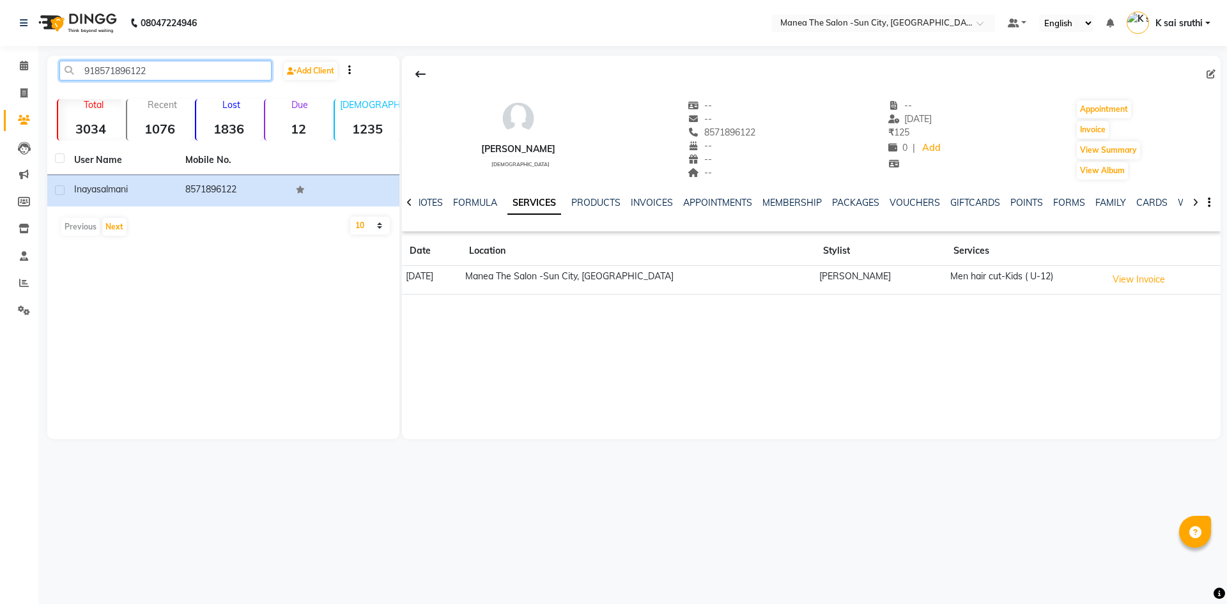
click at [192, 68] on input "918571896122" at bounding box center [165, 71] width 212 height 20
paste input "7505157678"
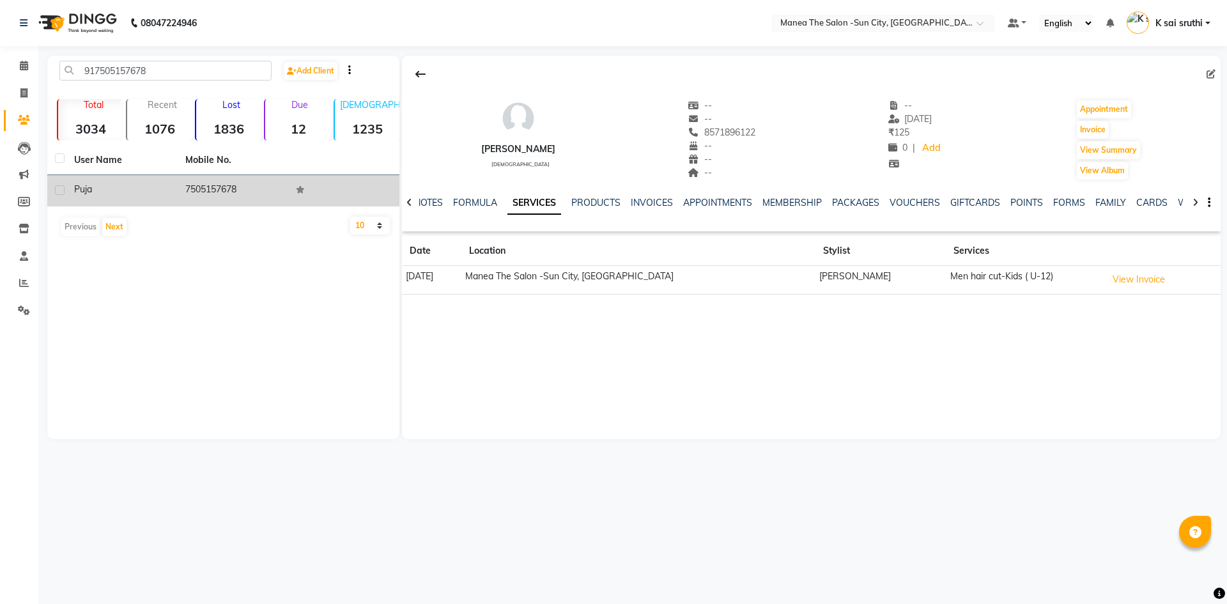
click at [223, 185] on td "7505157678" at bounding box center [233, 190] width 111 height 31
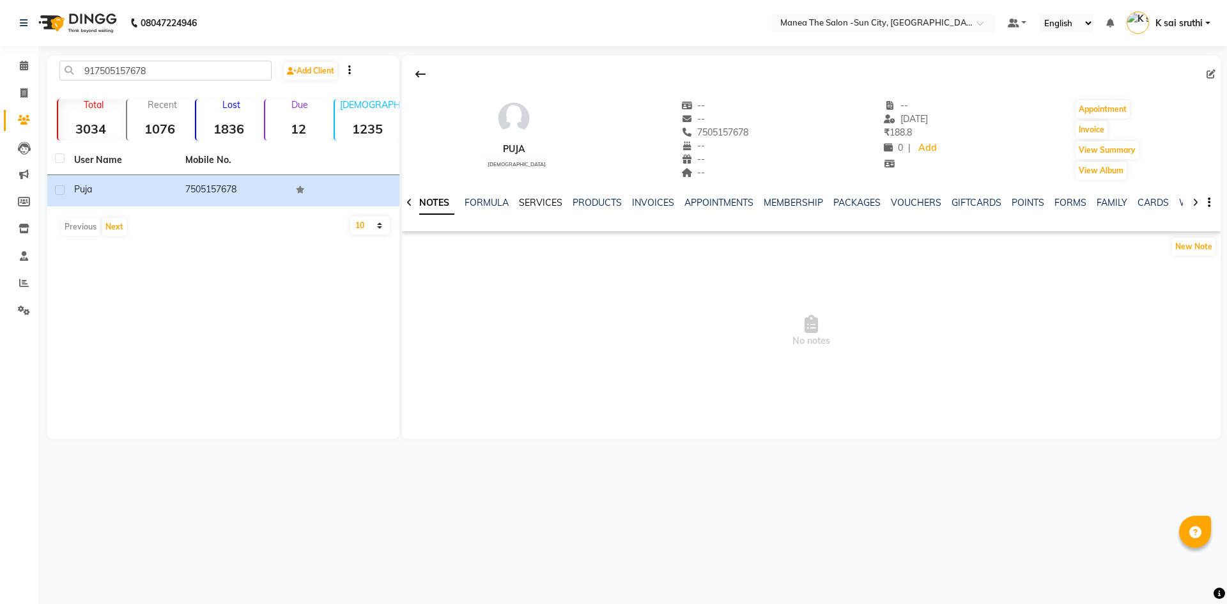
click at [541, 201] on link "SERVICES" at bounding box center [540, 203] width 43 height 12
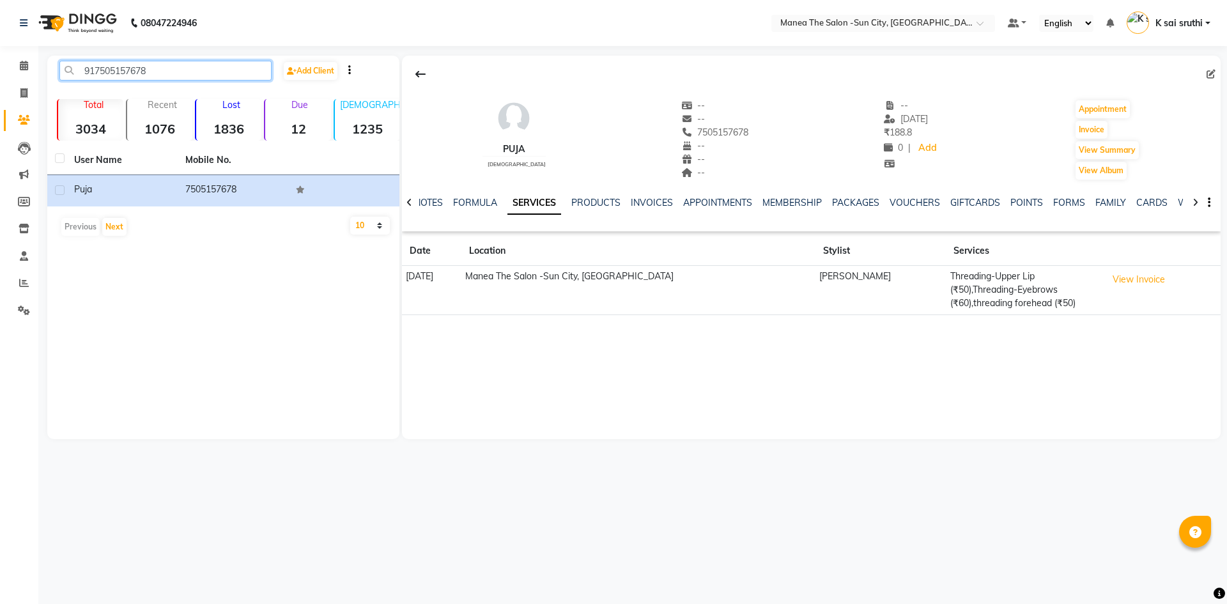
click at [167, 73] on input "917505157678" at bounding box center [165, 71] width 212 height 20
paste input "8919252681"
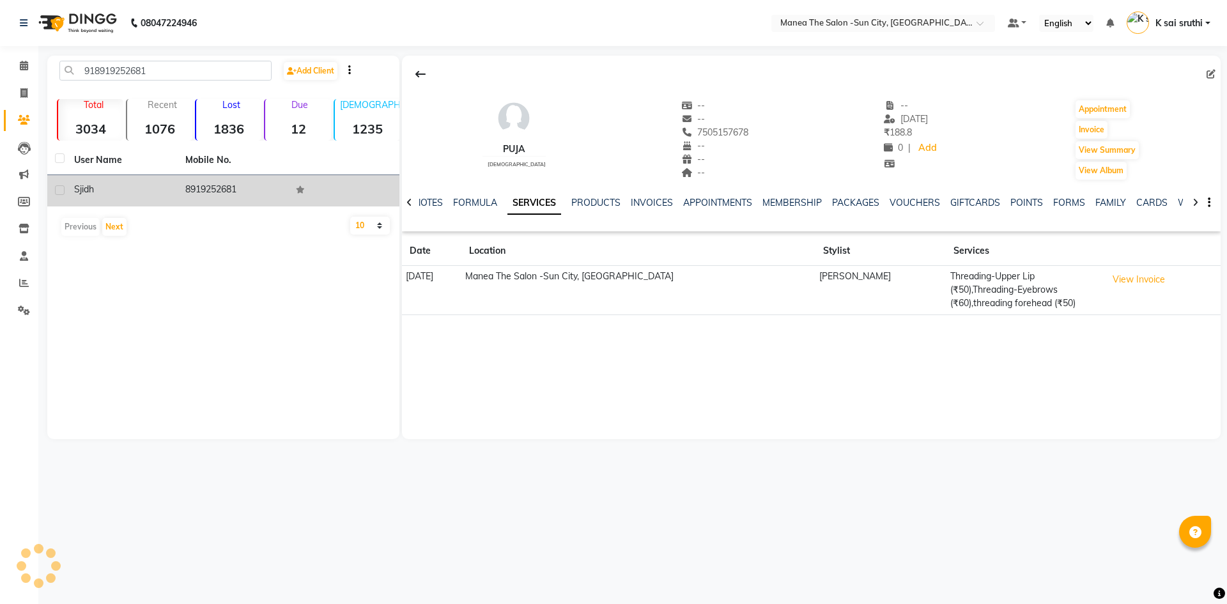
click at [209, 185] on td "8919252681" at bounding box center [233, 190] width 111 height 31
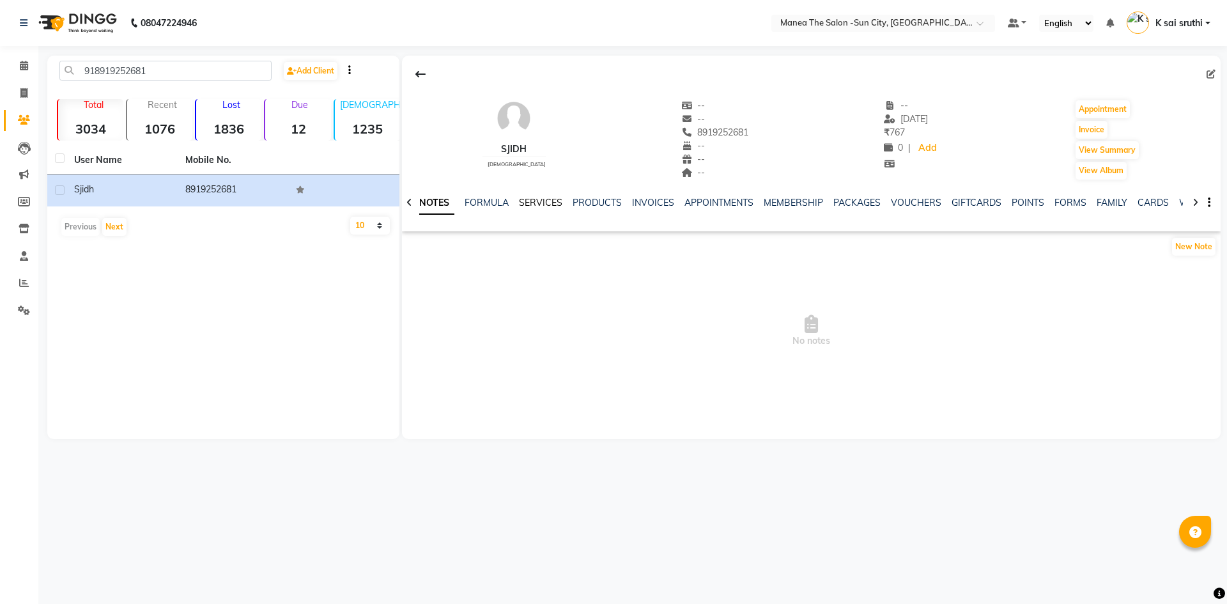
click at [536, 201] on link "SERVICES" at bounding box center [540, 203] width 43 height 12
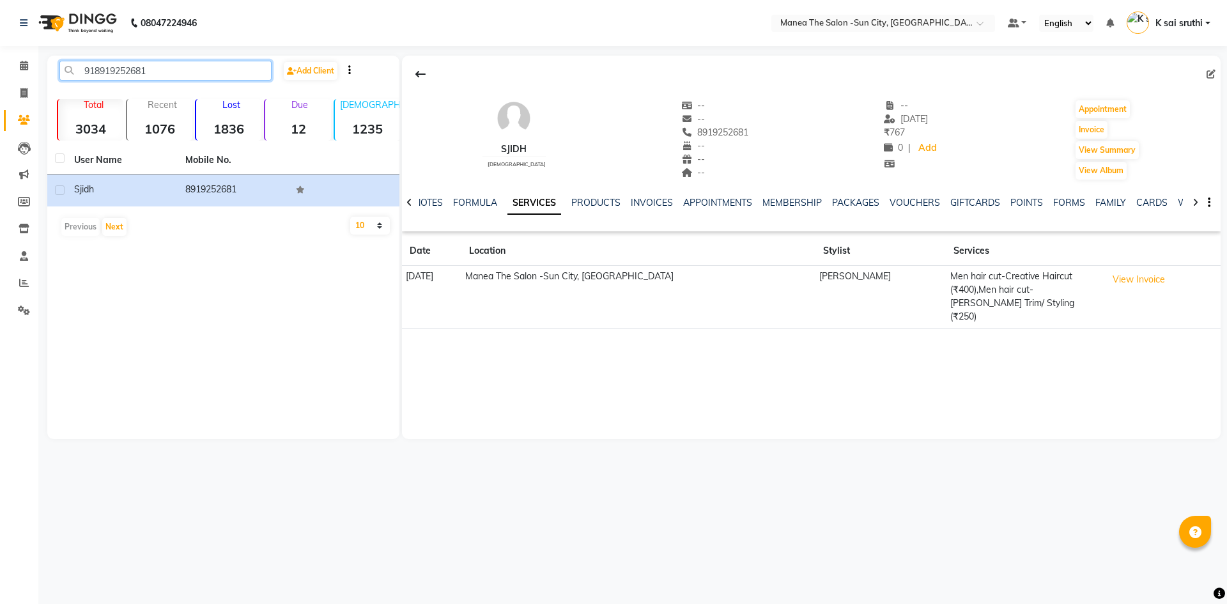
click at [158, 70] on input "918919252681" at bounding box center [165, 71] width 212 height 20
paste input "7003589453"
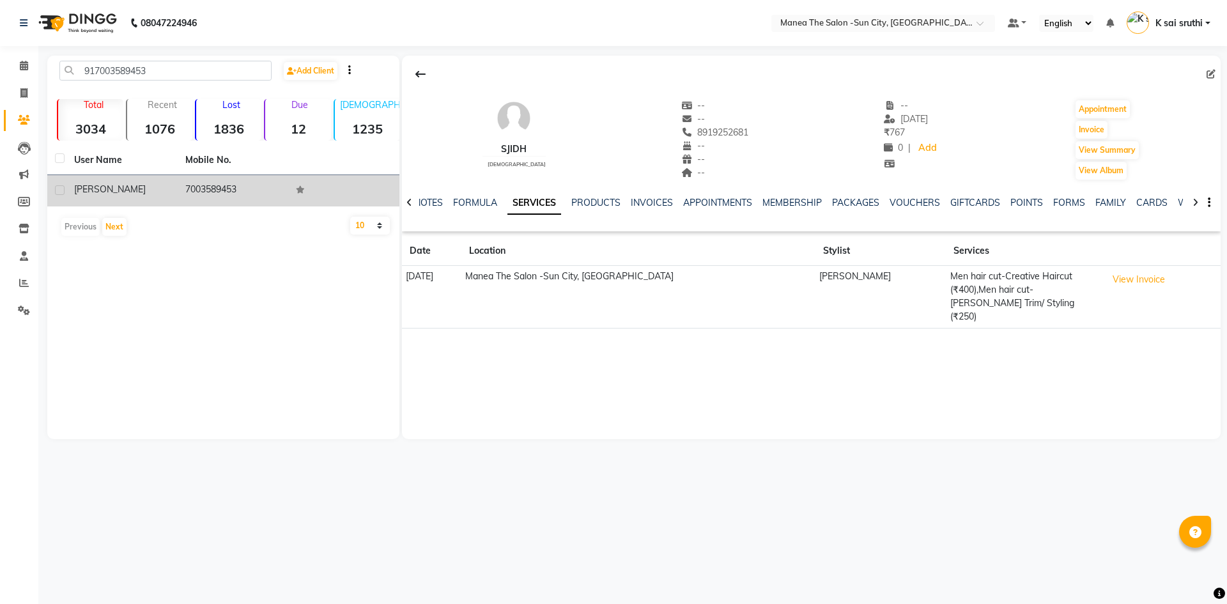
click at [208, 190] on td "7003589453" at bounding box center [233, 190] width 111 height 31
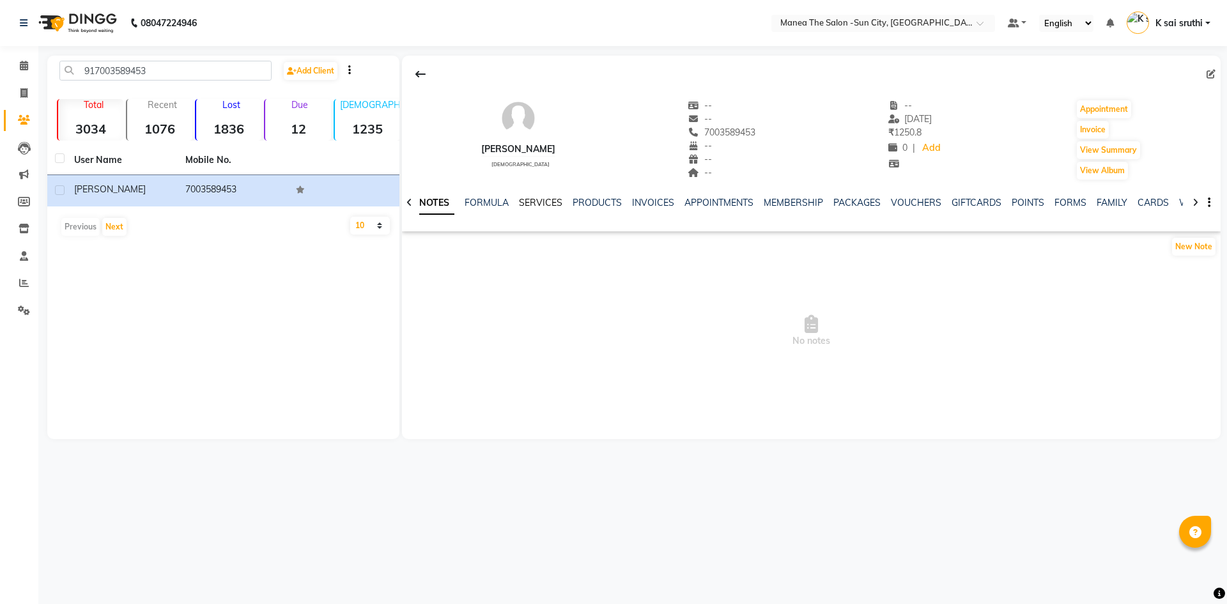
click at [543, 204] on link "SERVICES" at bounding box center [540, 203] width 43 height 12
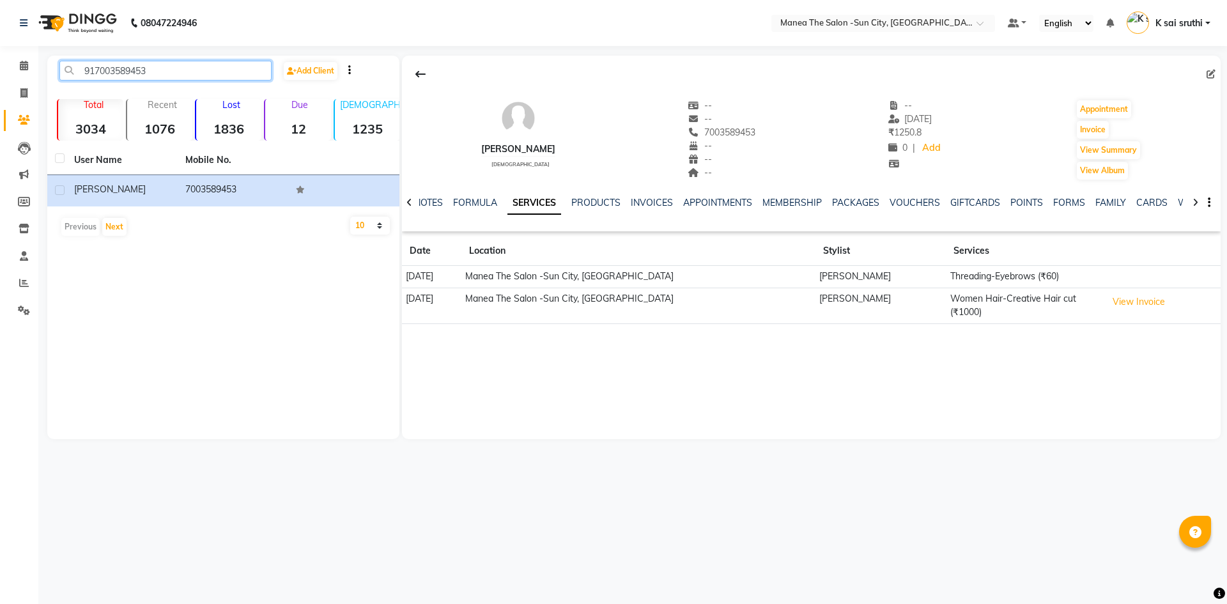
click at [197, 66] on input "917003589453" at bounding box center [165, 71] width 212 height 20
paste input "75792851"
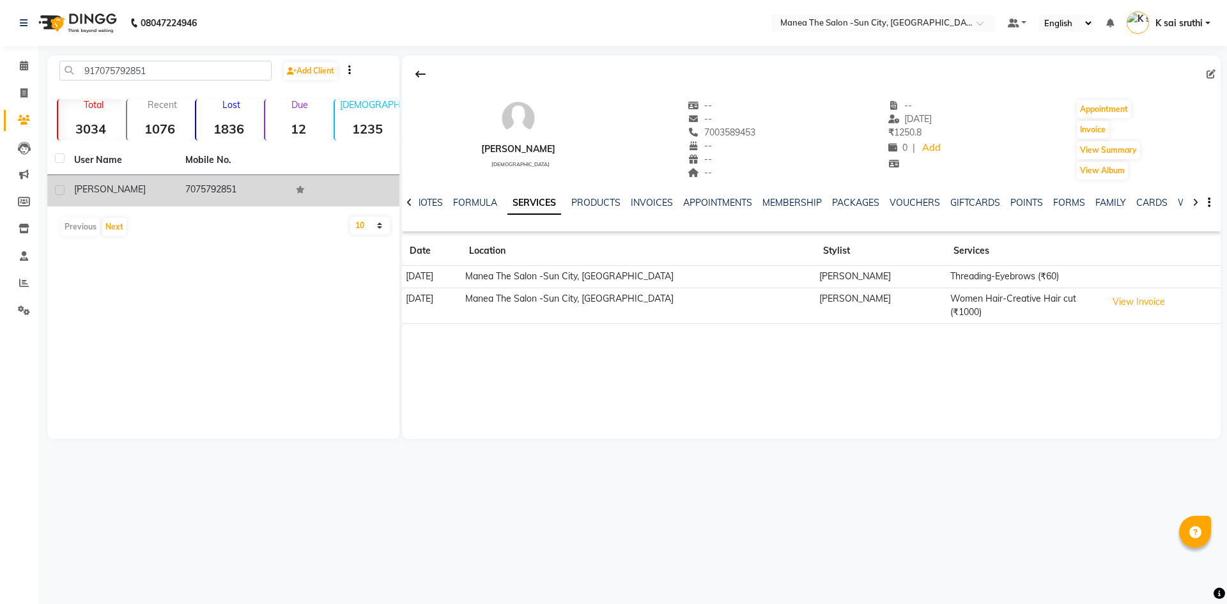
click at [222, 187] on td "7075792851" at bounding box center [233, 190] width 111 height 31
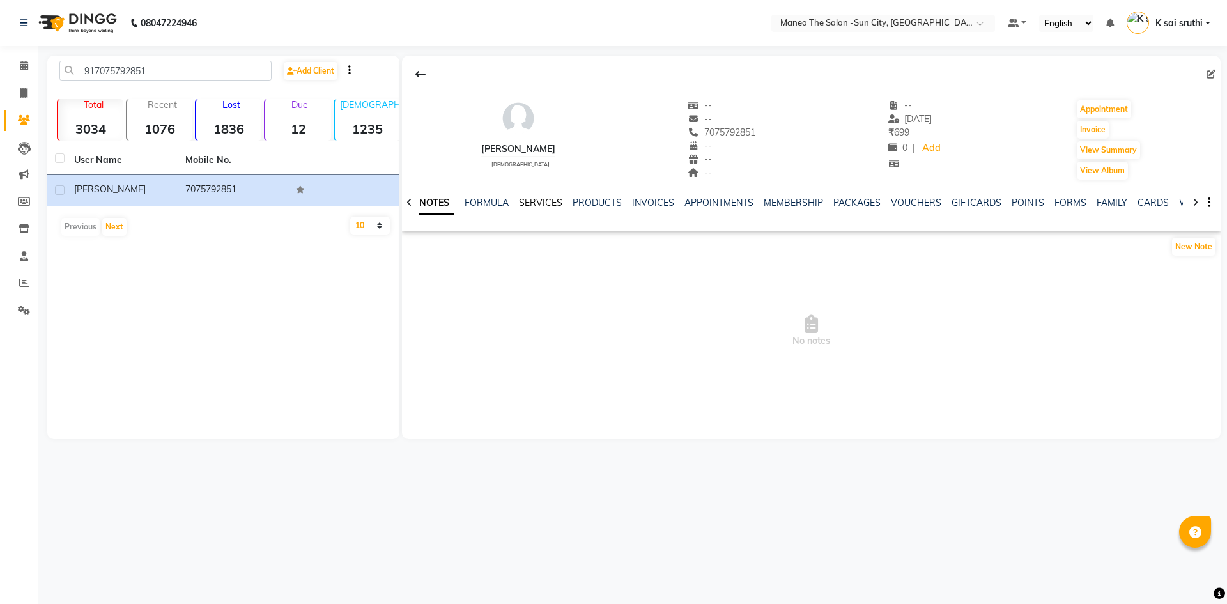
click at [555, 203] on link "SERVICES" at bounding box center [540, 203] width 43 height 12
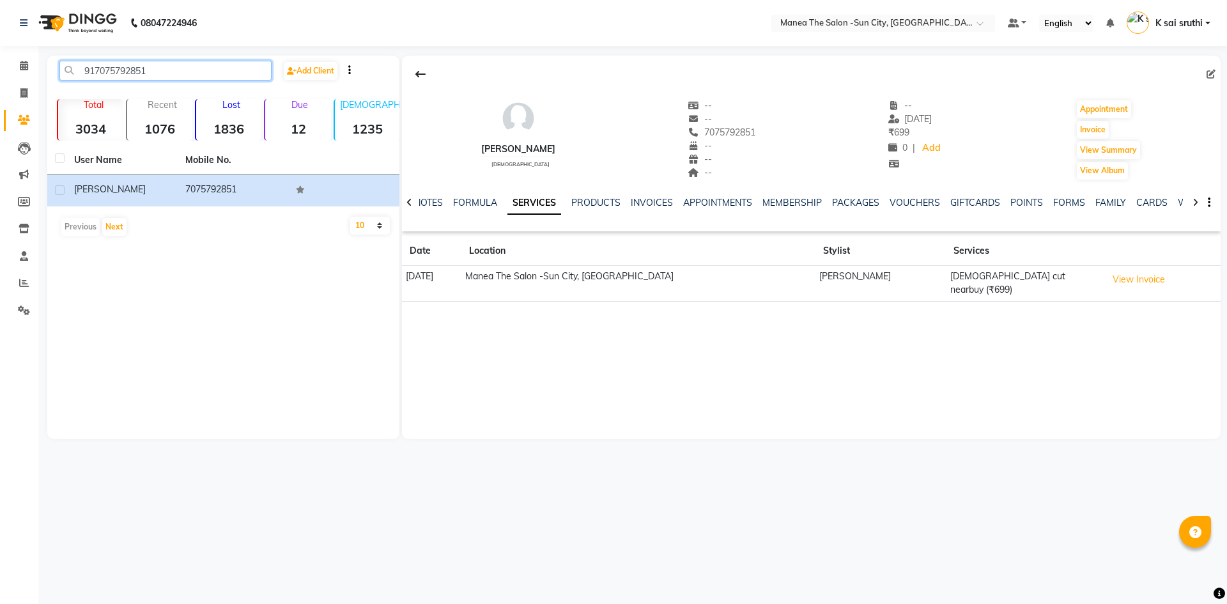
click at [196, 61] on input "917075792851" at bounding box center [165, 71] width 212 height 20
paste input "45576674"
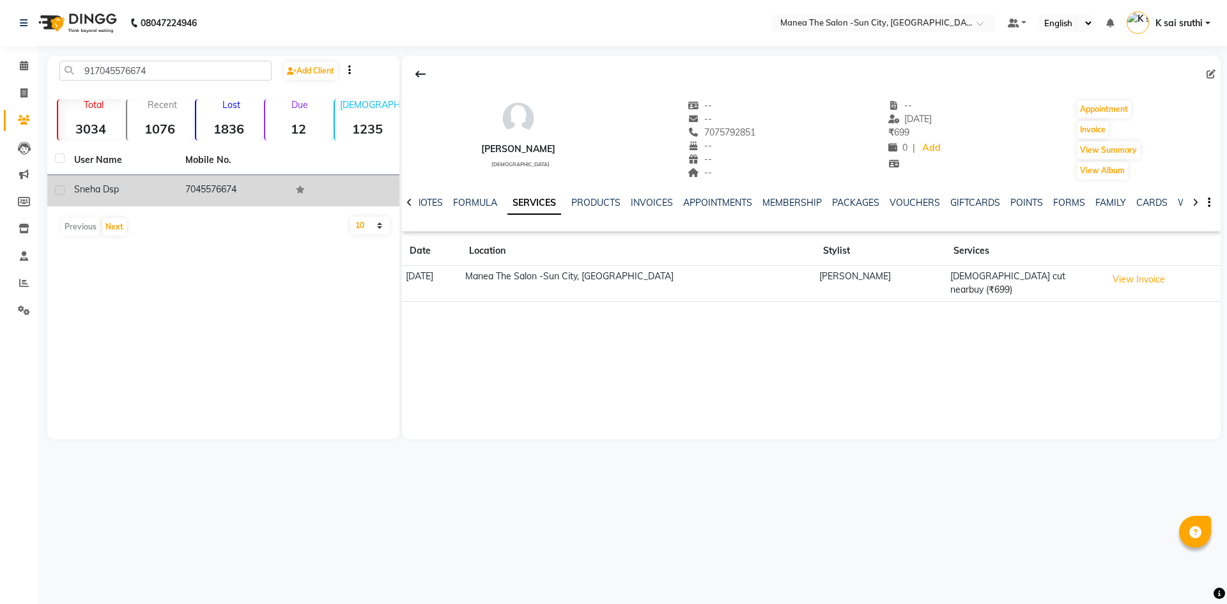
click at [224, 188] on td "7045576674" at bounding box center [233, 190] width 111 height 31
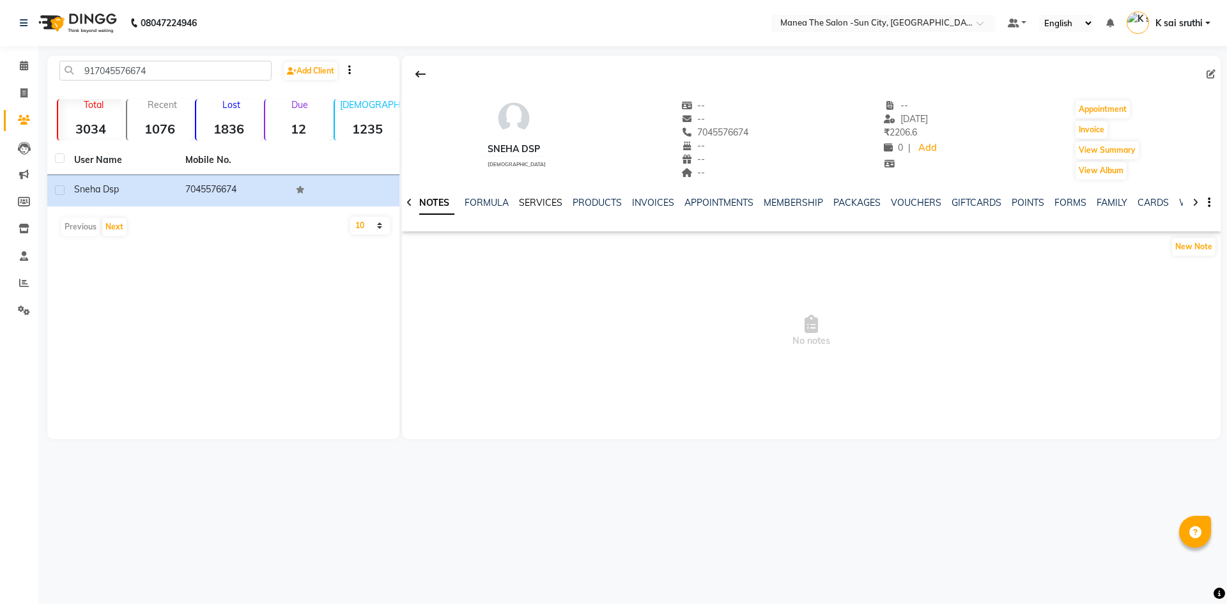
click at [530, 203] on link "SERVICES" at bounding box center [540, 203] width 43 height 12
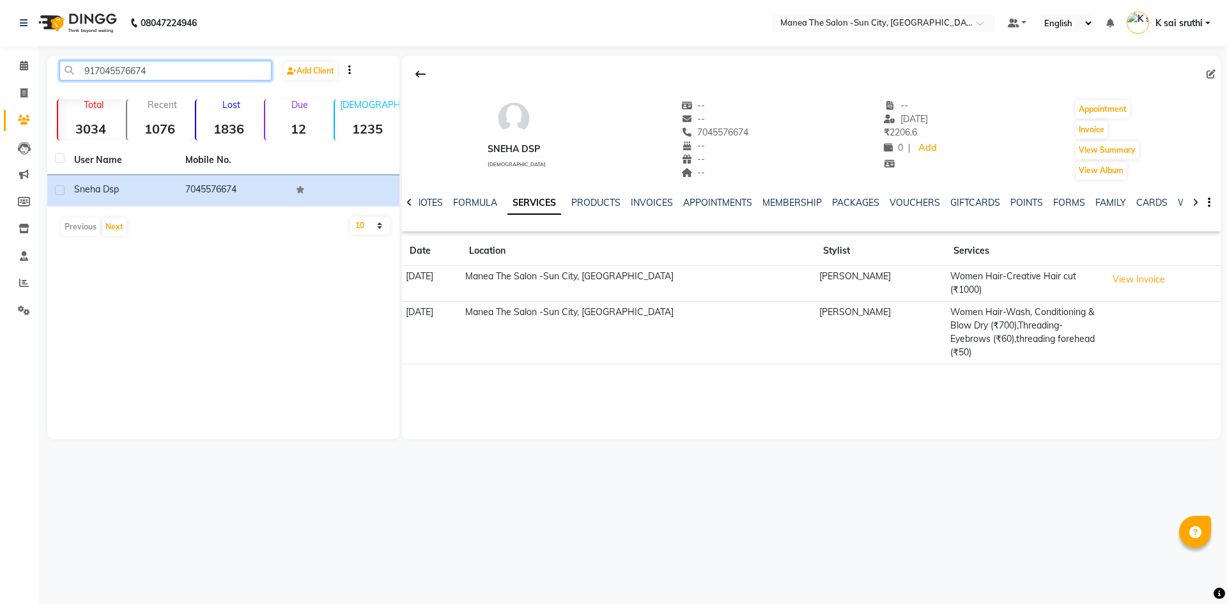
click at [187, 68] on input "917045576674" at bounding box center [165, 71] width 212 height 20
paste input "9700075666"
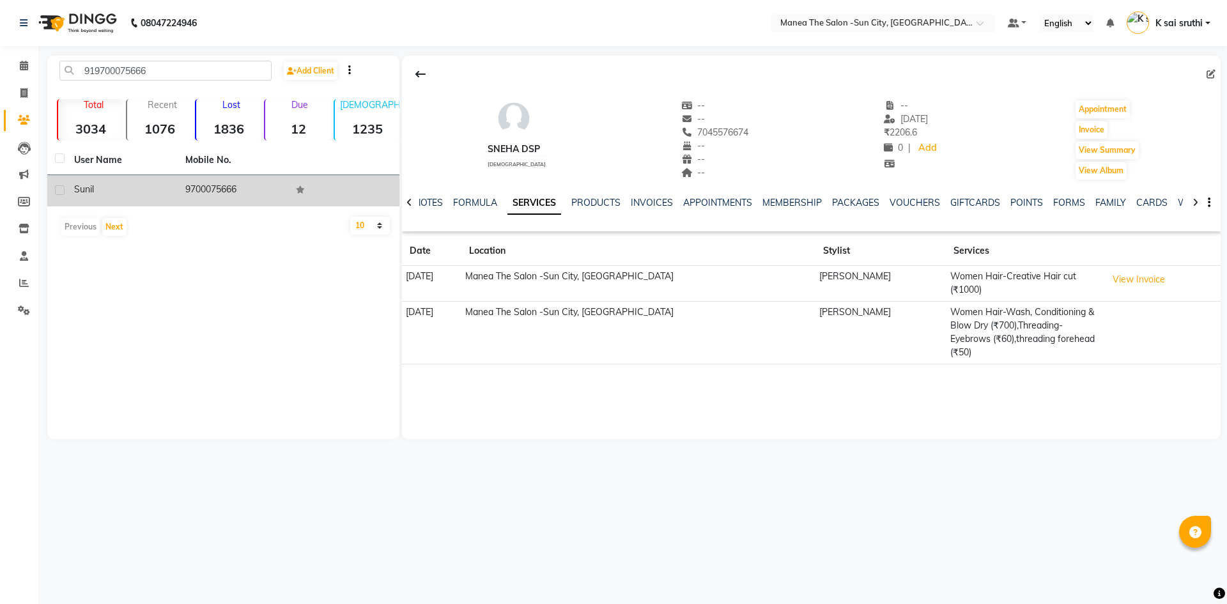
click at [232, 185] on td "9700075666" at bounding box center [233, 190] width 111 height 31
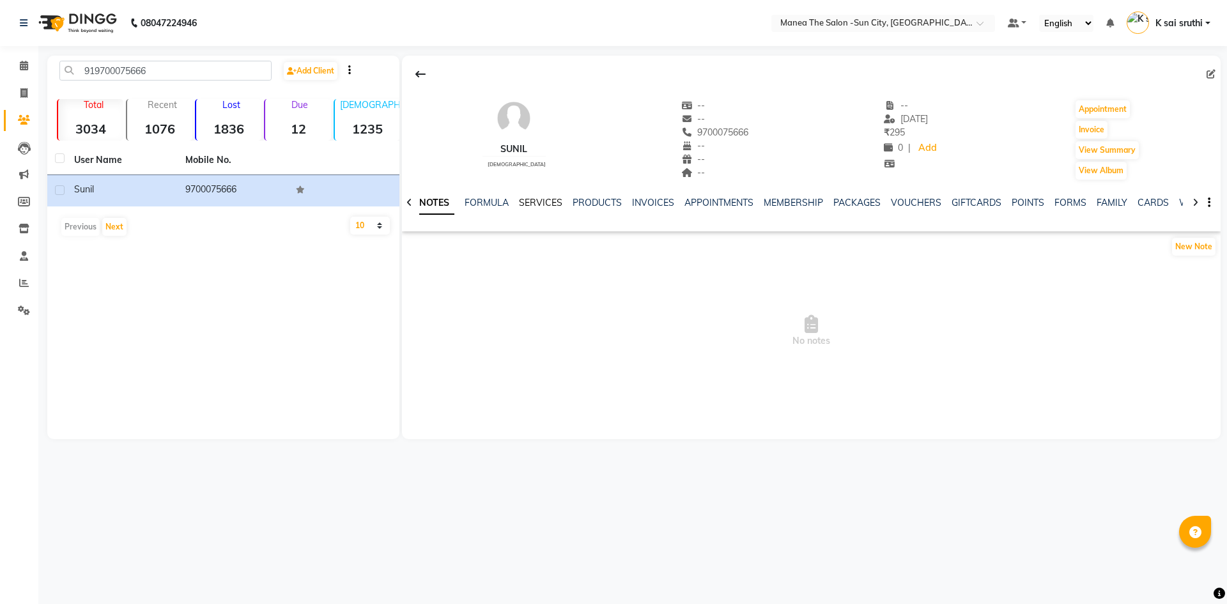
click at [535, 201] on link "SERVICES" at bounding box center [540, 203] width 43 height 12
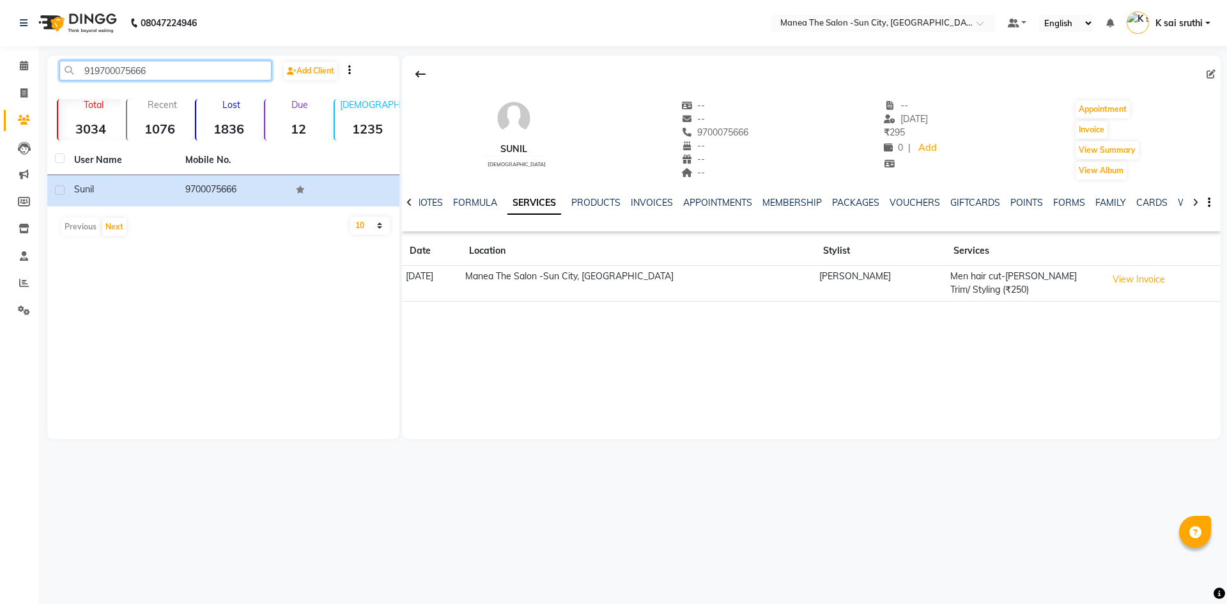
click at [197, 70] on input "919700075666" at bounding box center [165, 71] width 212 height 20
paste input "8886095095"
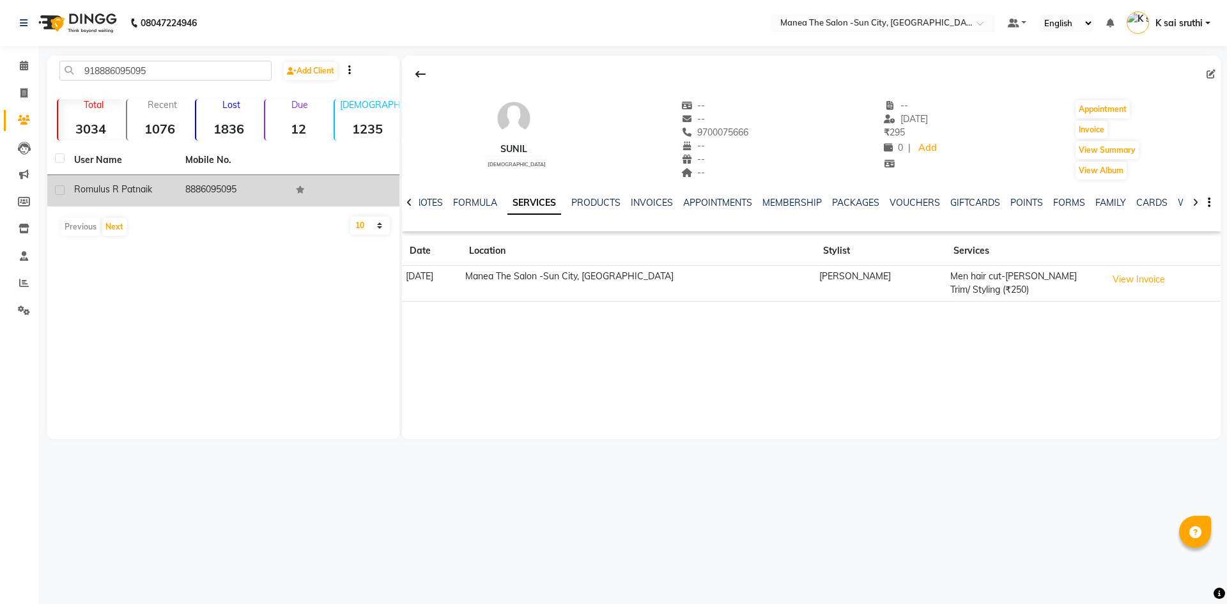
click at [220, 187] on td "8886095095" at bounding box center [233, 190] width 111 height 31
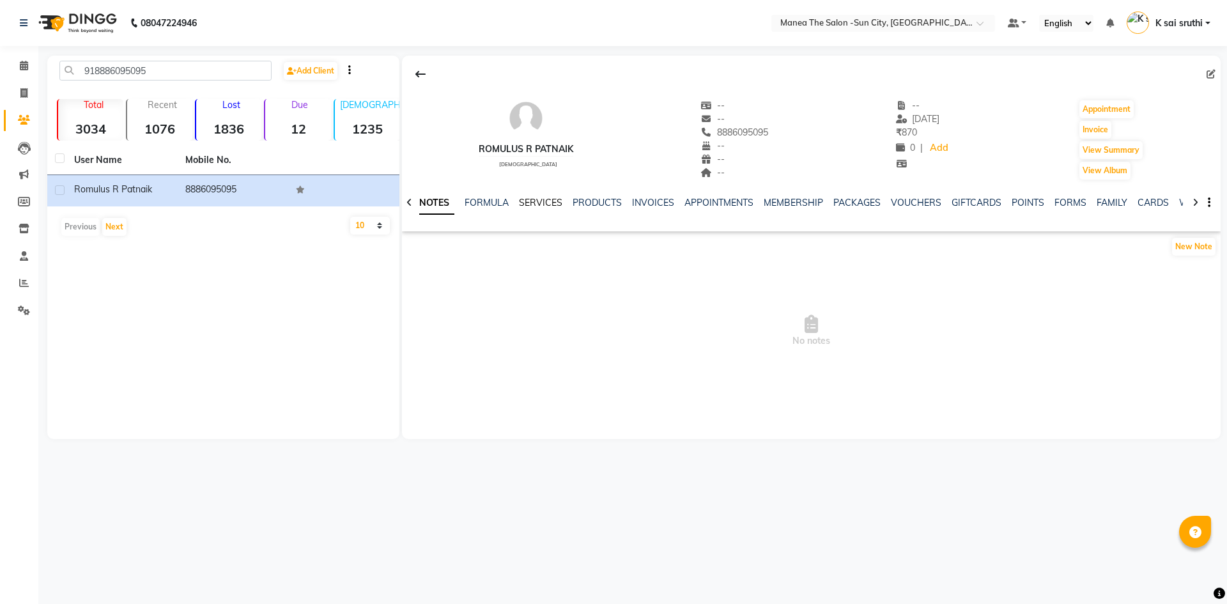
click at [532, 203] on link "SERVICES" at bounding box center [540, 203] width 43 height 12
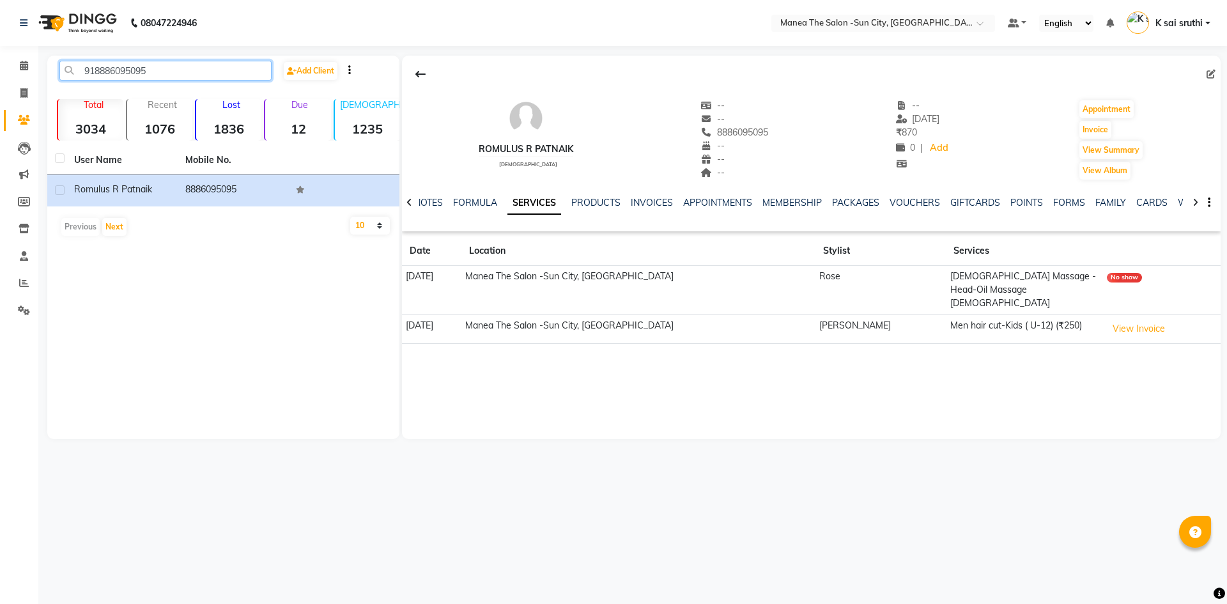
click at [168, 64] on input "918886095095" at bounding box center [165, 71] width 212 height 20
paste input "7093701504"
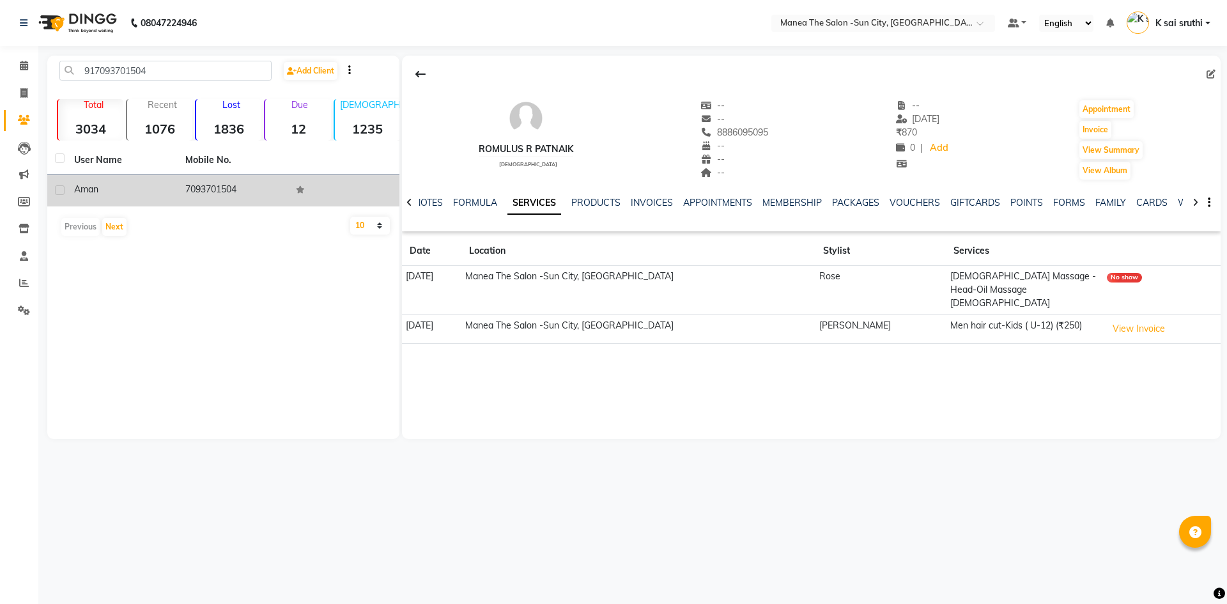
click at [218, 187] on td "7093701504" at bounding box center [233, 190] width 111 height 31
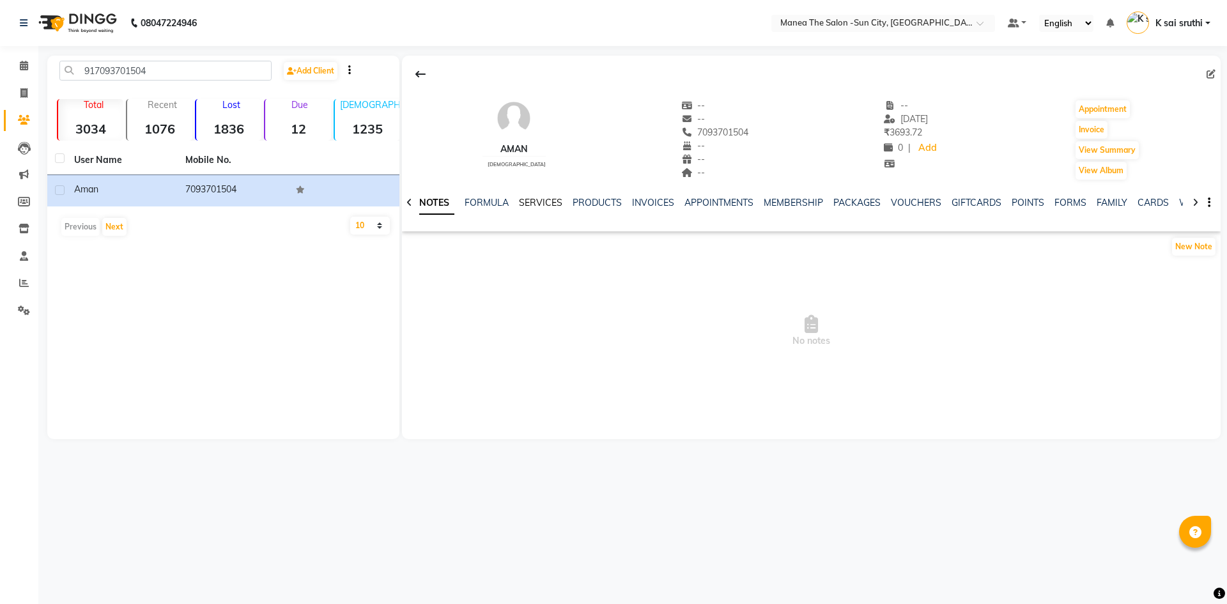
click at [540, 201] on link "SERVICES" at bounding box center [540, 203] width 43 height 12
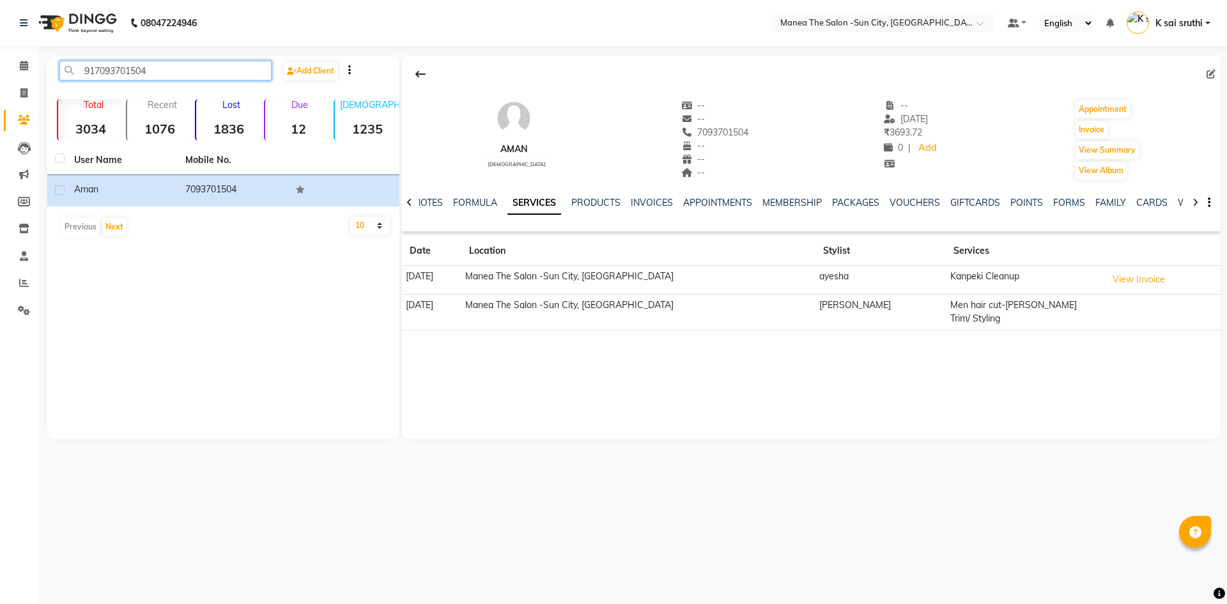
click at [193, 62] on input "917093701504" at bounding box center [165, 71] width 212 height 20
click at [190, 70] on input "917093701504" at bounding box center [165, 71] width 212 height 20
paste input "660975087"
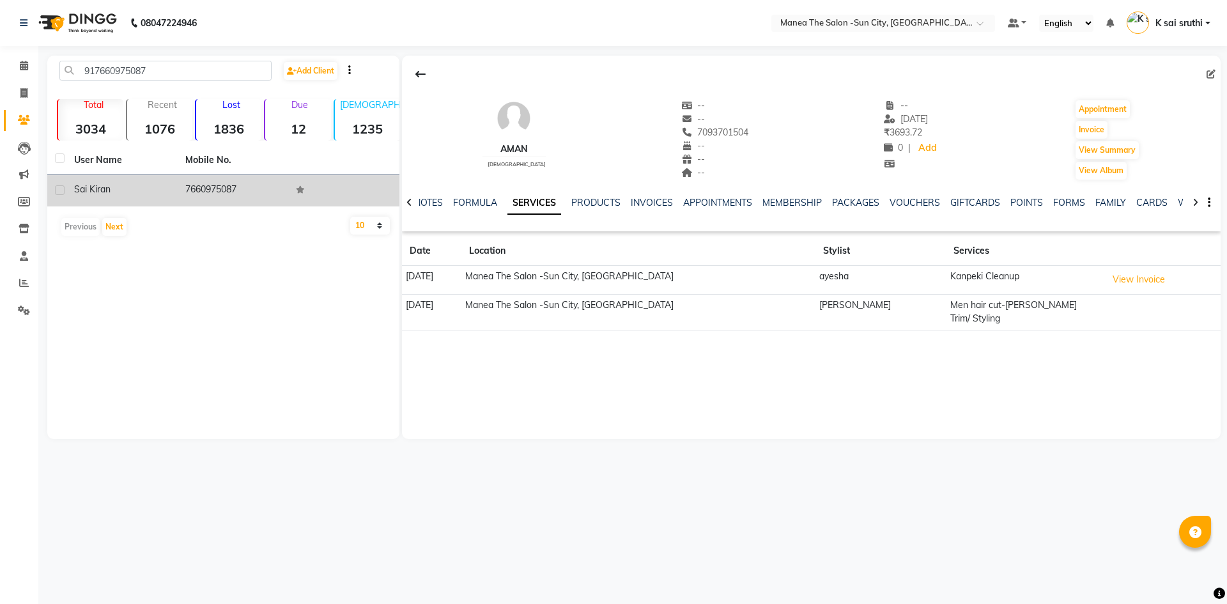
click at [209, 187] on td "7660975087" at bounding box center [233, 190] width 111 height 31
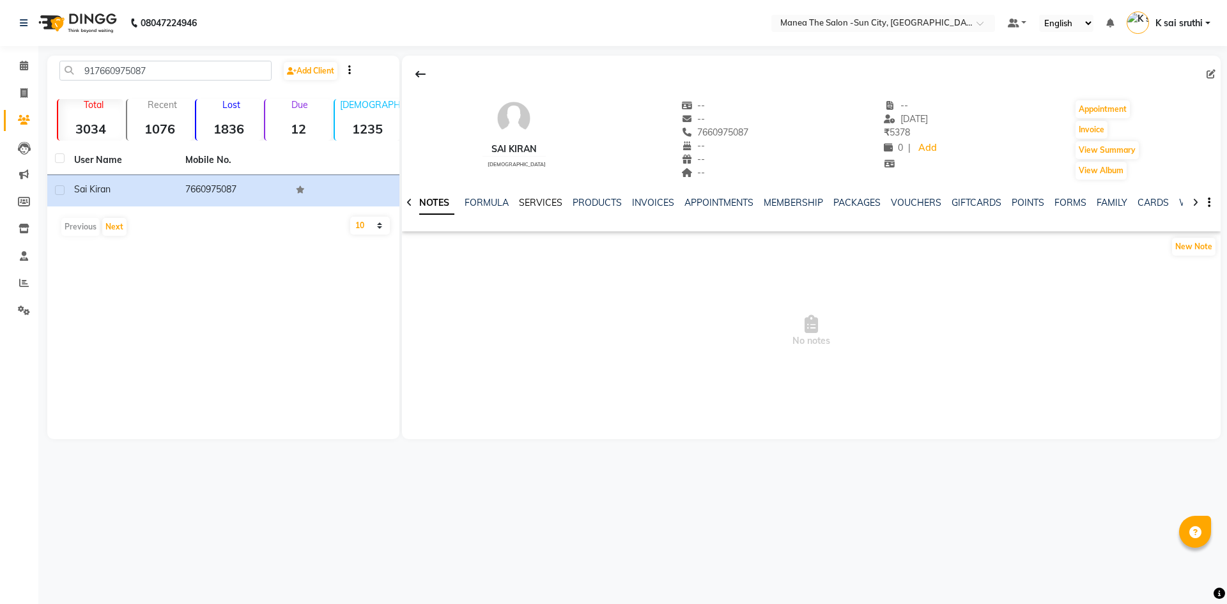
click at [539, 201] on link "SERVICES" at bounding box center [540, 203] width 43 height 12
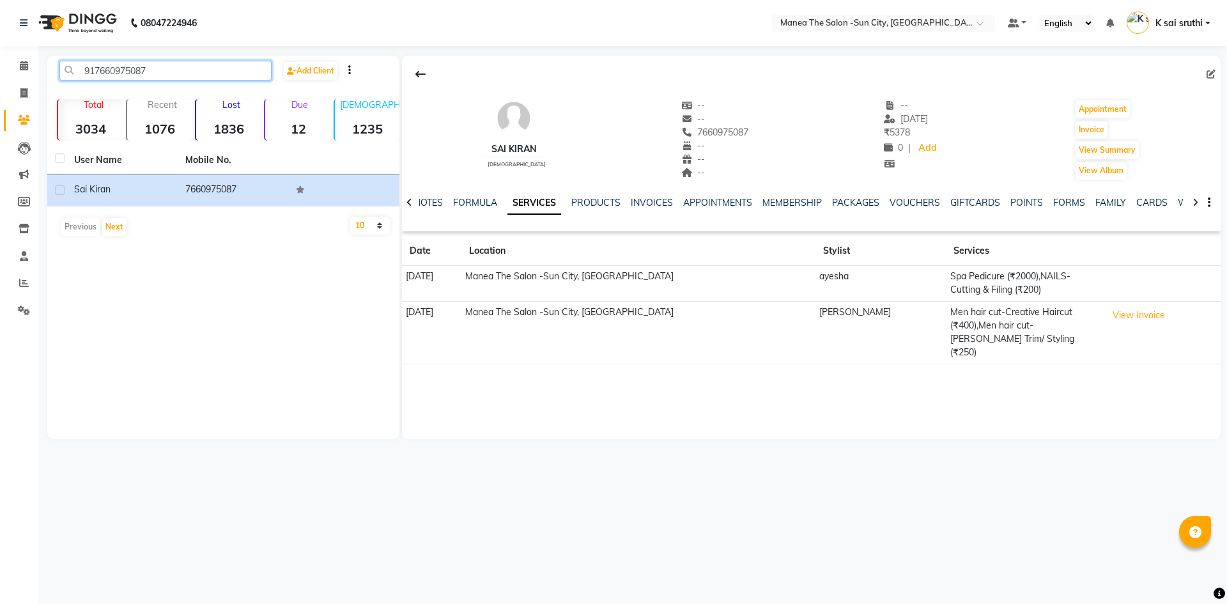
click at [156, 71] on input "917660975087" at bounding box center [165, 71] width 212 height 20
paste input "9441090879"
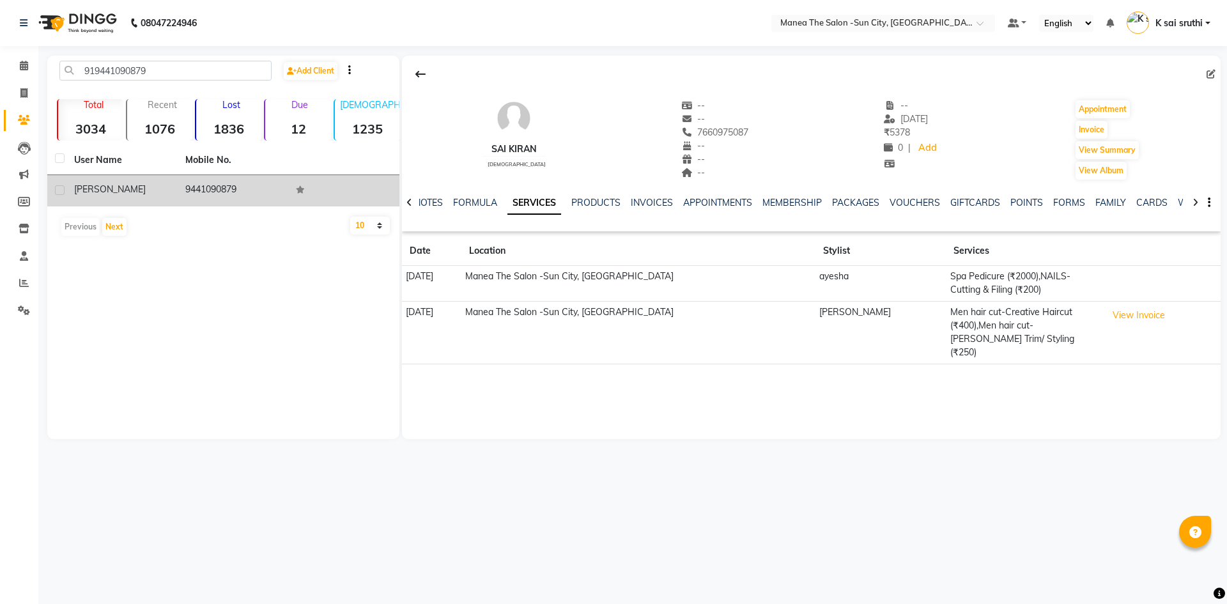
click at [208, 188] on td "9441090879" at bounding box center [233, 190] width 111 height 31
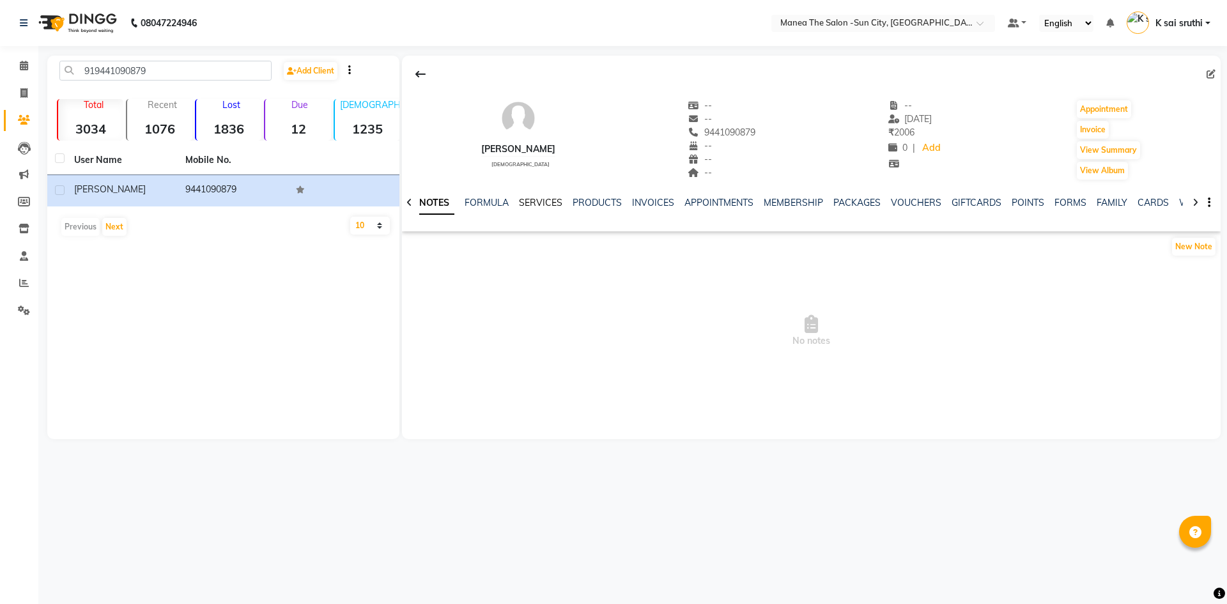
click at [543, 199] on link "SERVICES" at bounding box center [540, 203] width 43 height 12
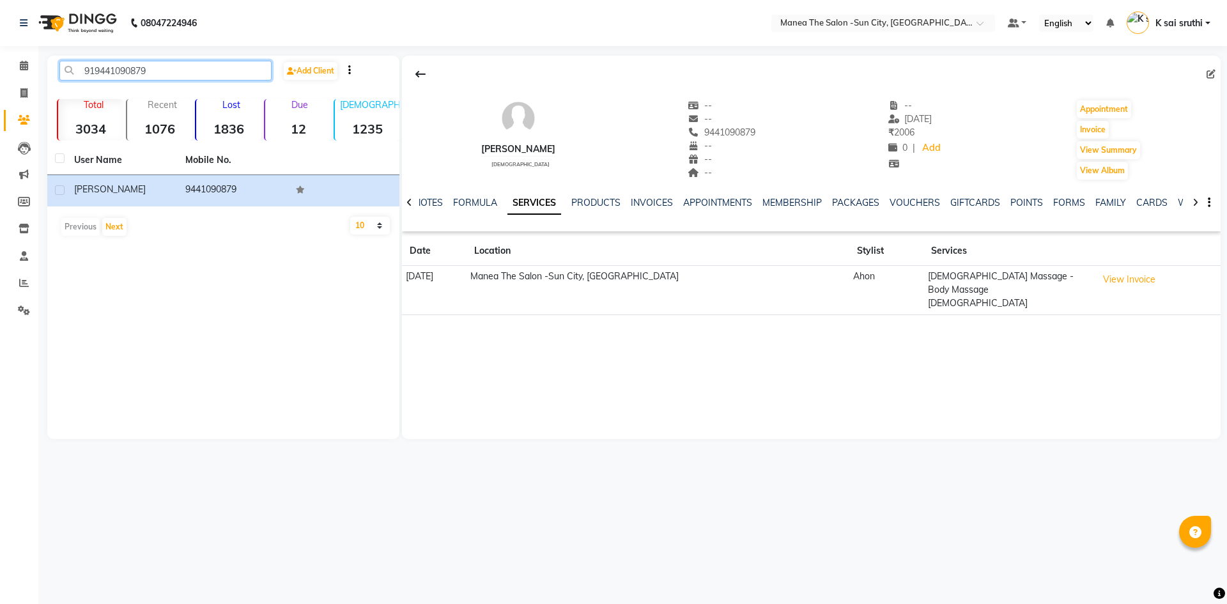
click at [170, 68] on input "919441090879" at bounding box center [165, 71] width 212 height 20
paste input "7350037907"
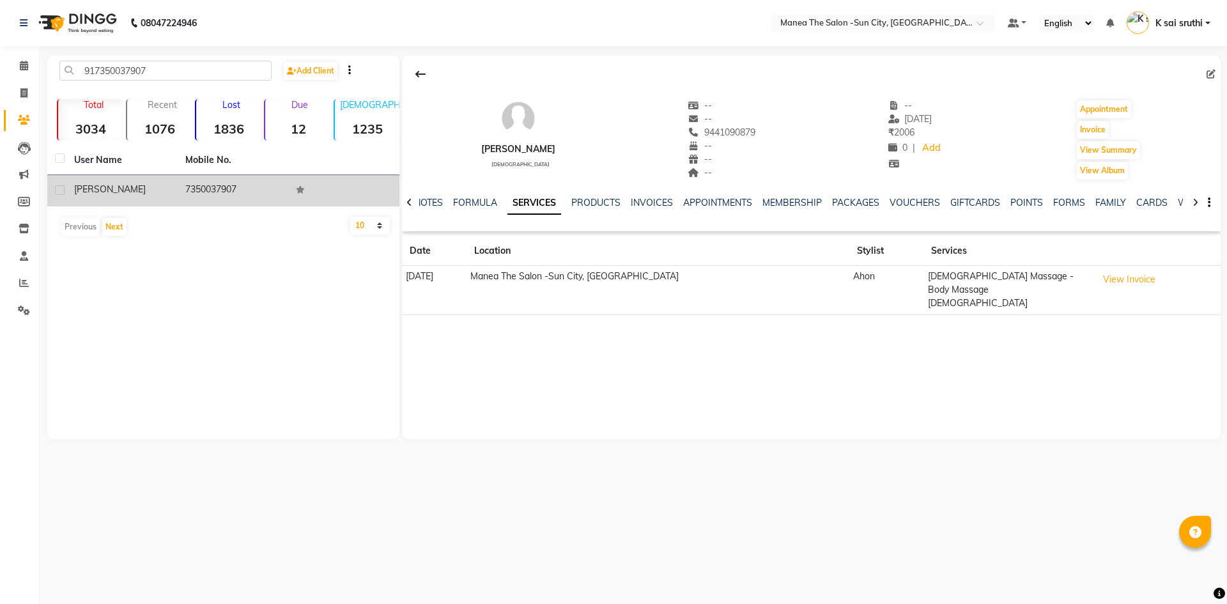
click at [215, 188] on td "7350037907" at bounding box center [233, 190] width 111 height 31
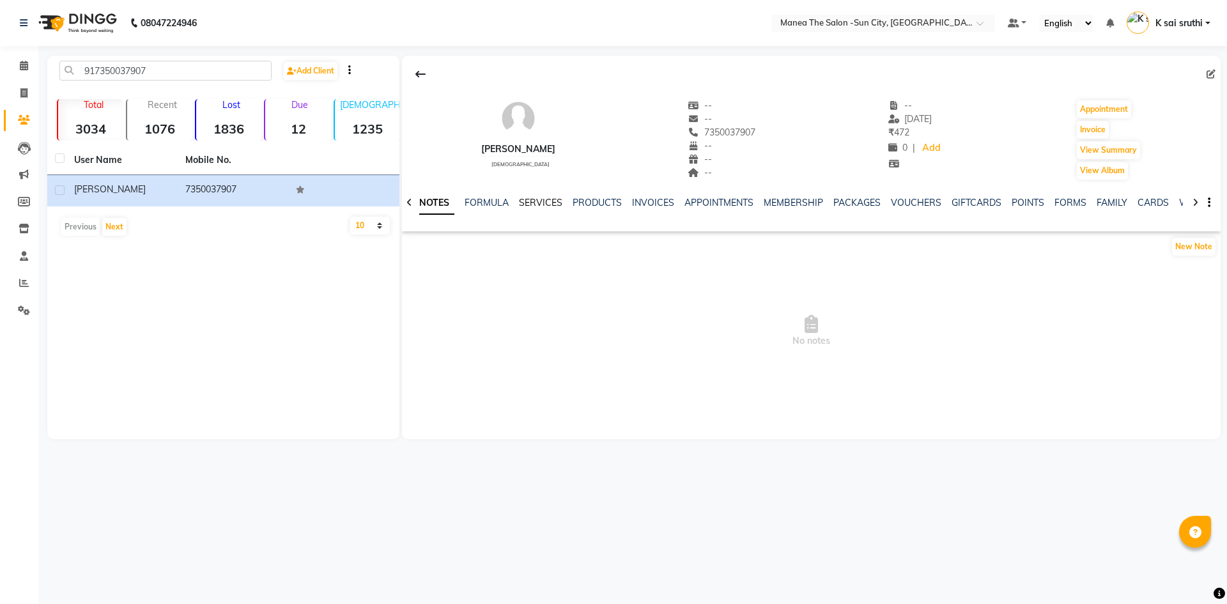
click at [539, 201] on link "SERVICES" at bounding box center [540, 203] width 43 height 12
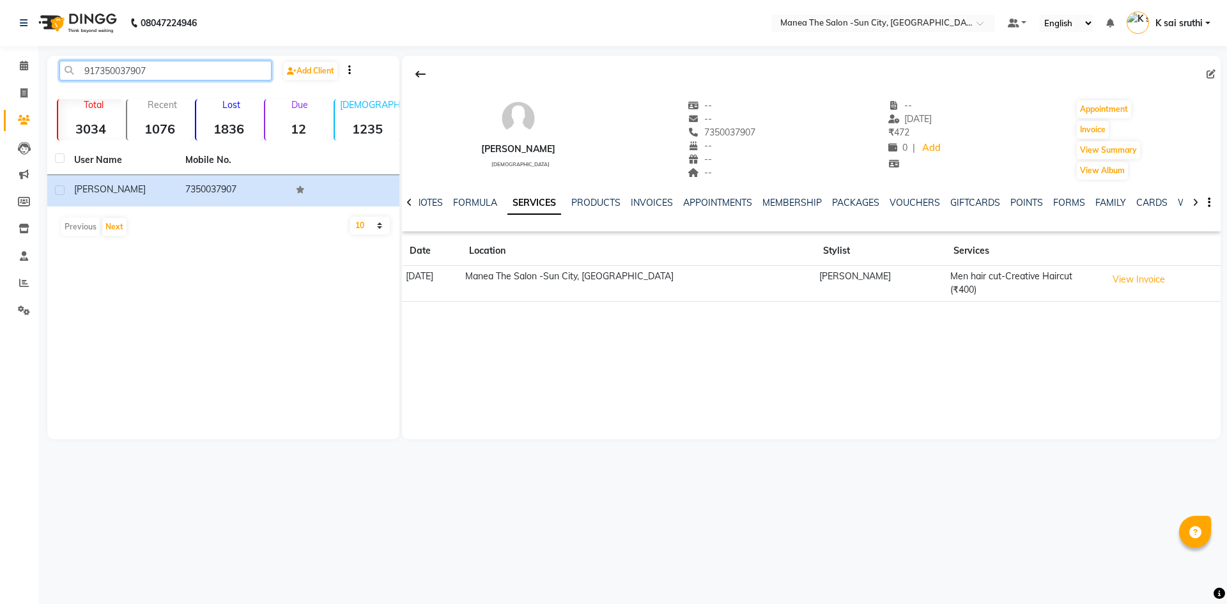
click at [187, 72] on input "917350037907" at bounding box center [165, 71] width 212 height 20
paste input "893350001"
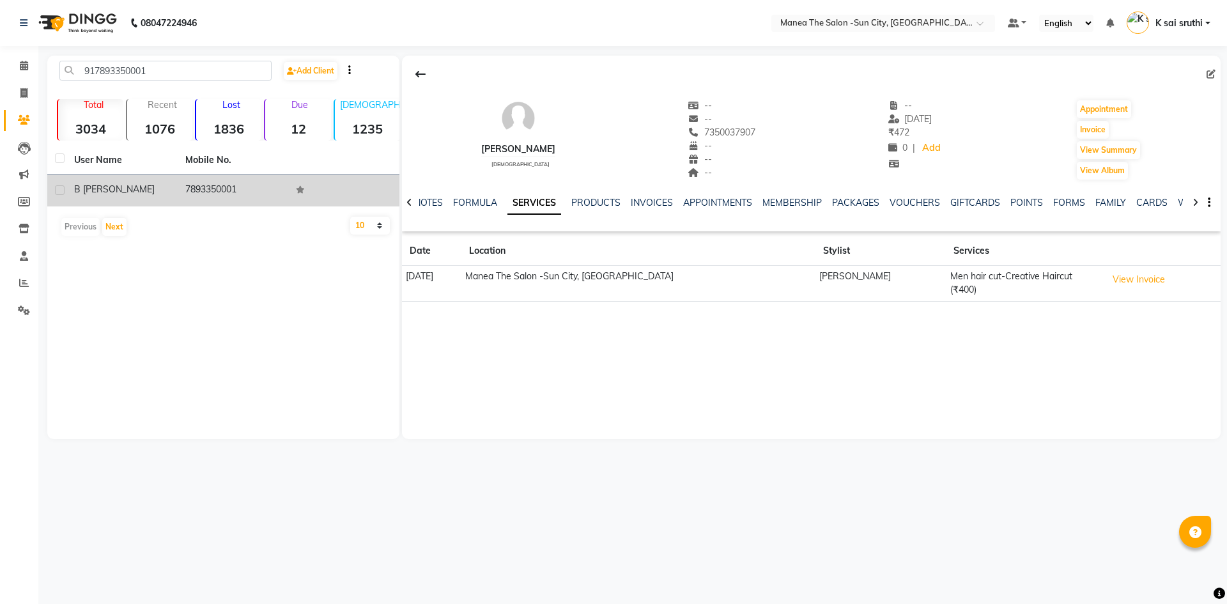
click at [199, 188] on td "7893350001" at bounding box center [233, 190] width 111 height 31
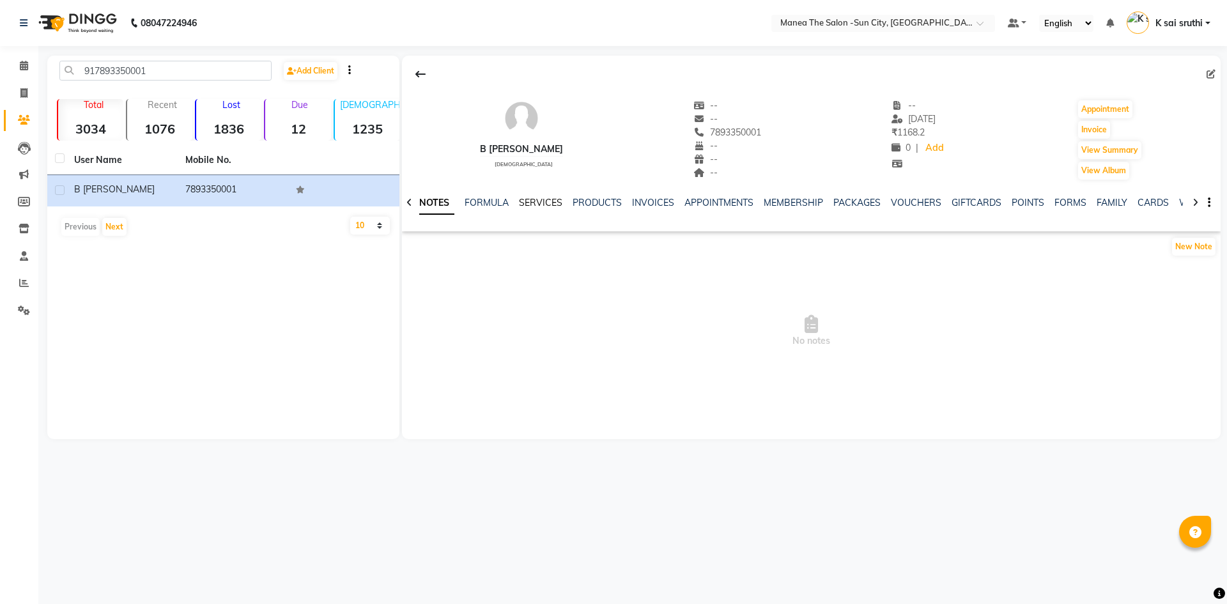
click at [544, 200] on link "SERVICES" at bounding box center [540, 203] width 43 height 12
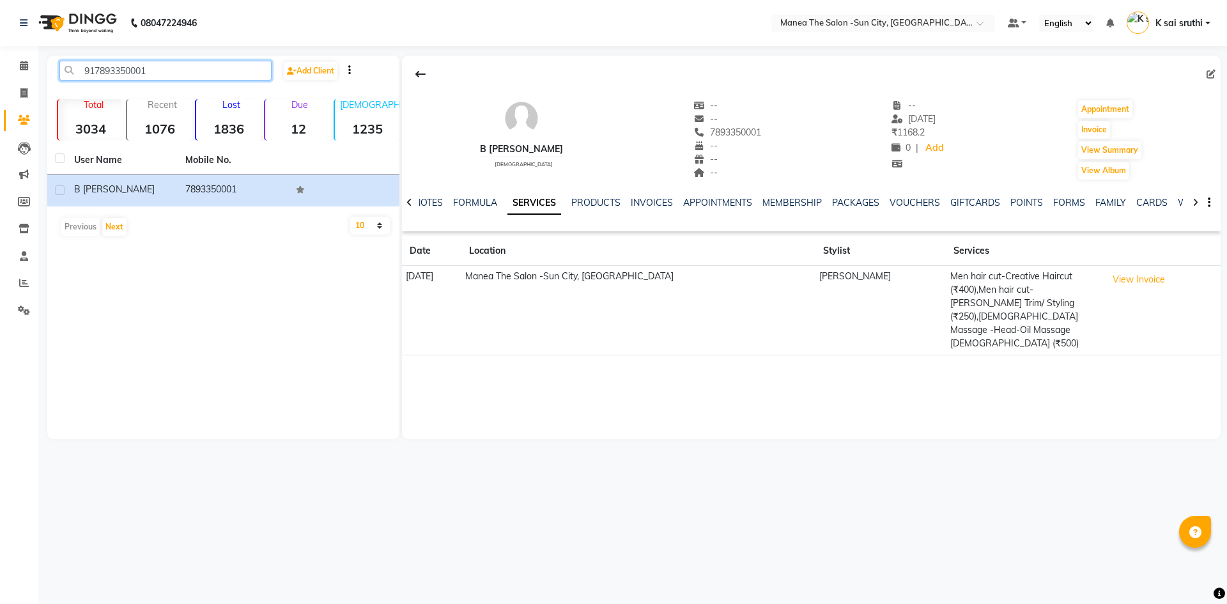
click at [192, 72] on input "917893350001" at bounding box center [165, 71] width 212 height 20
paste input "330640232"
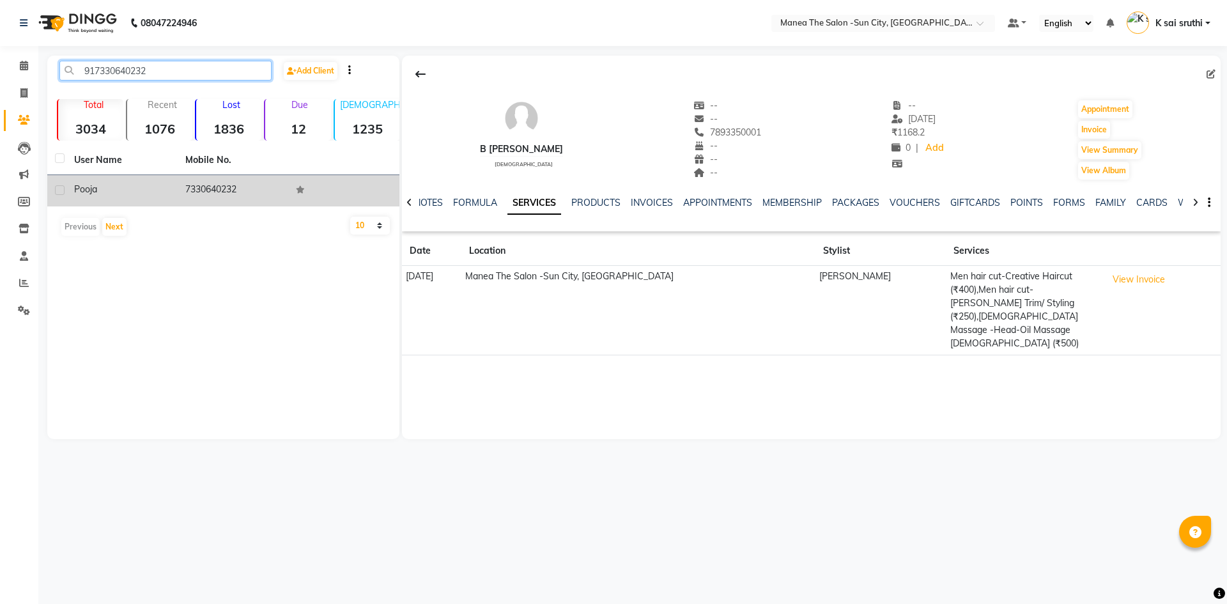
type input "917330640232"
click at [230, 187] on td "7330640232" at bounding box center [233, 190] width 111 height 31
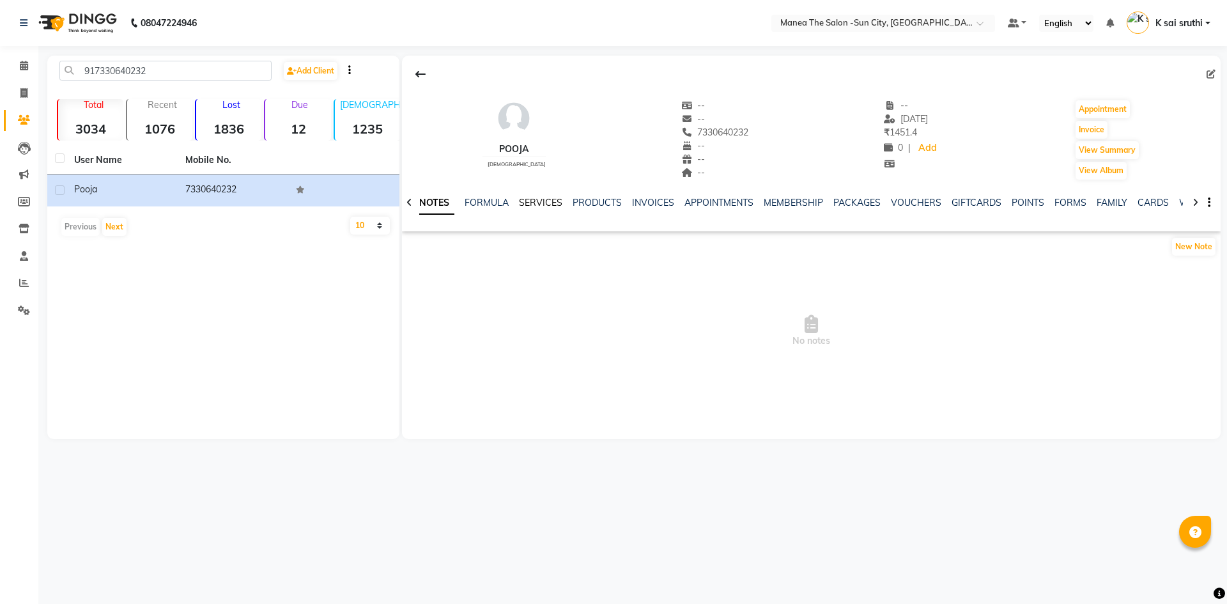
click at [548, 203] on link "SERVICES" at bounding box center [540, 203] width 43 height 12
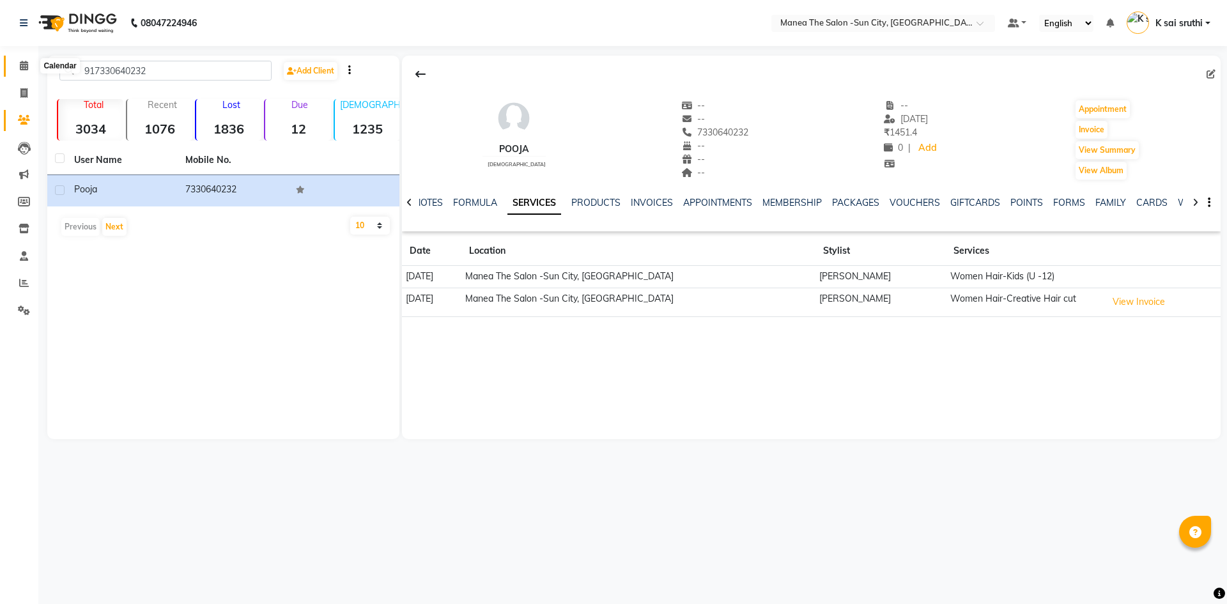
click at [25, 65] on icon at bounding box center [24, 66] width 8 height 10
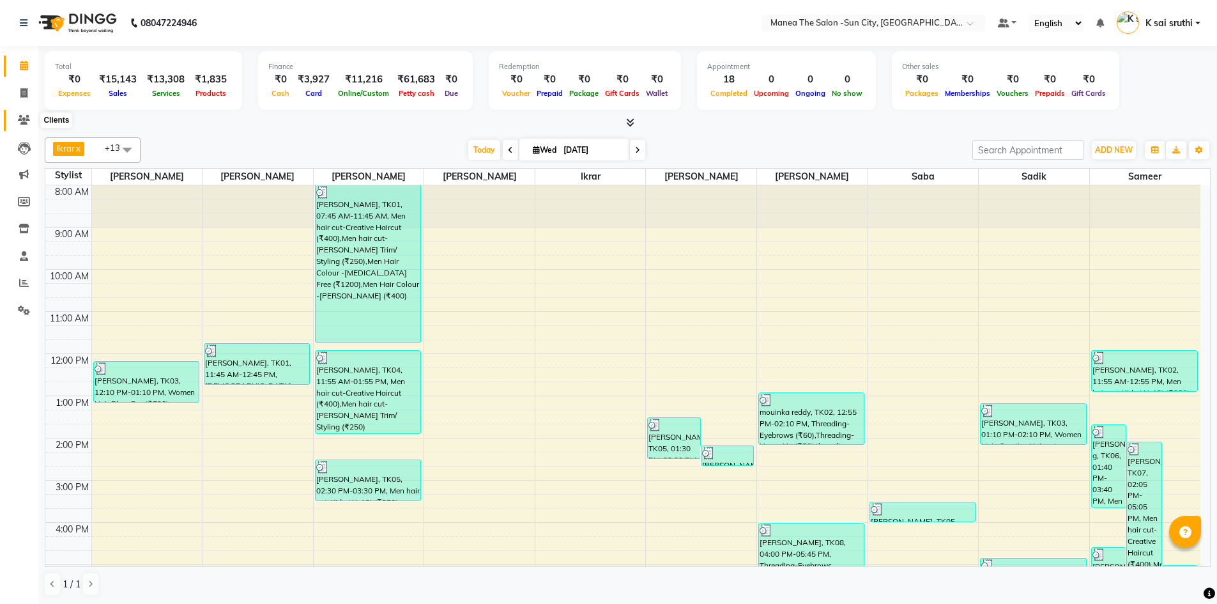
click at [27, 119] on icon at bounding box center [24, 120] width 12 height 10
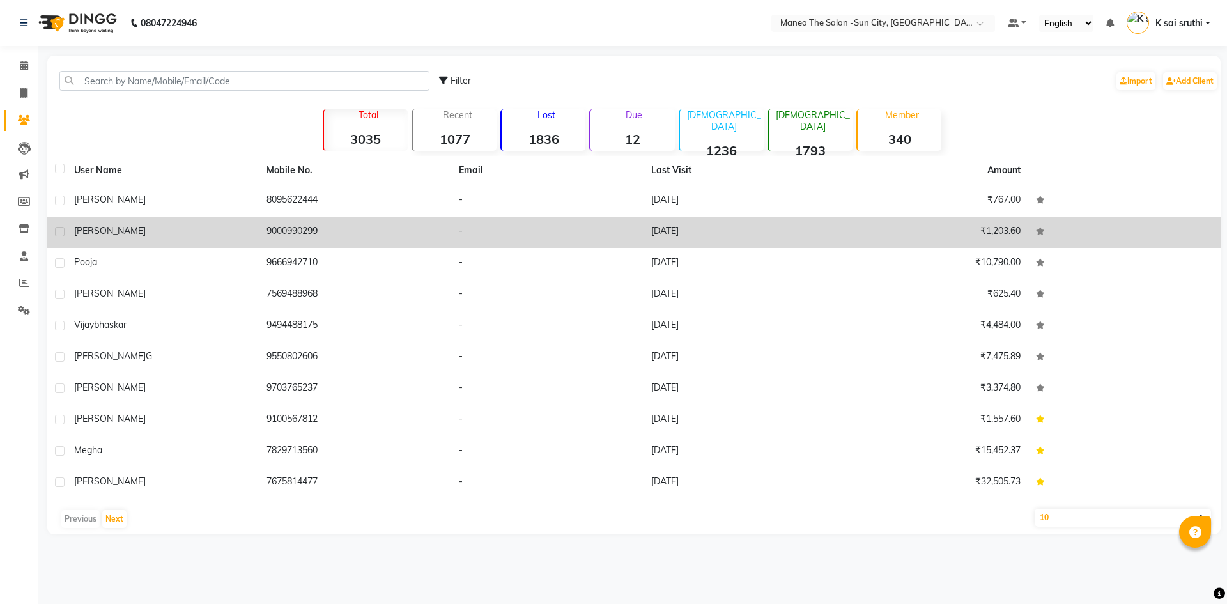
click at [664, 231] on td "[DATE]" at bounding box center [739, 232] width 192 height 31
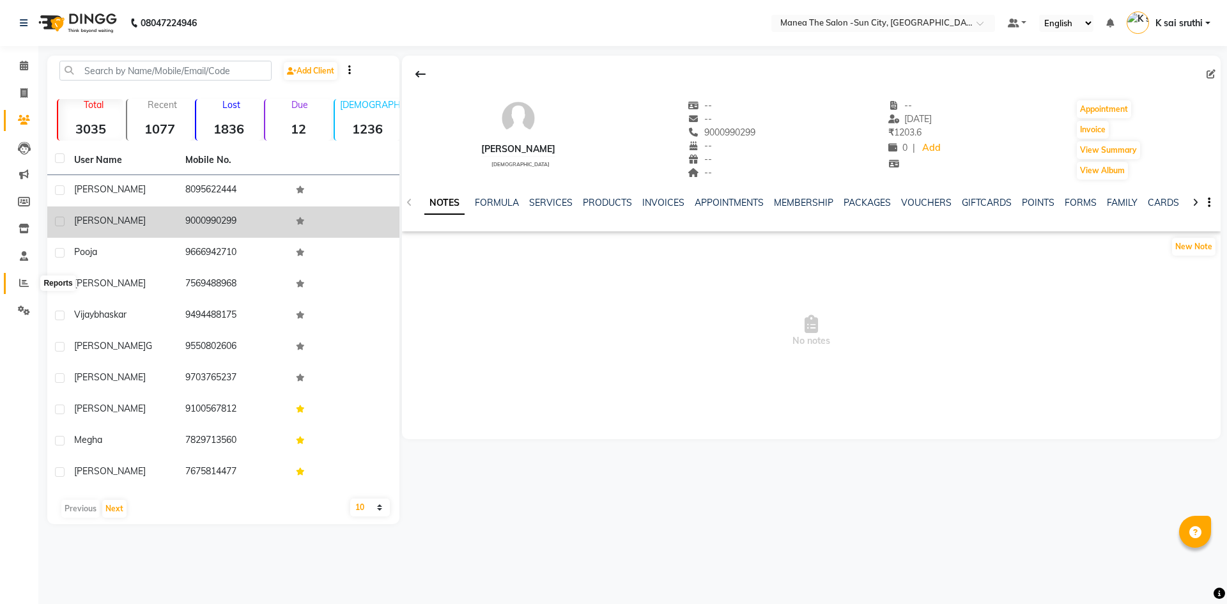
click at [21, 279] on icon at bounding box center [24, 283] width 10 height 10
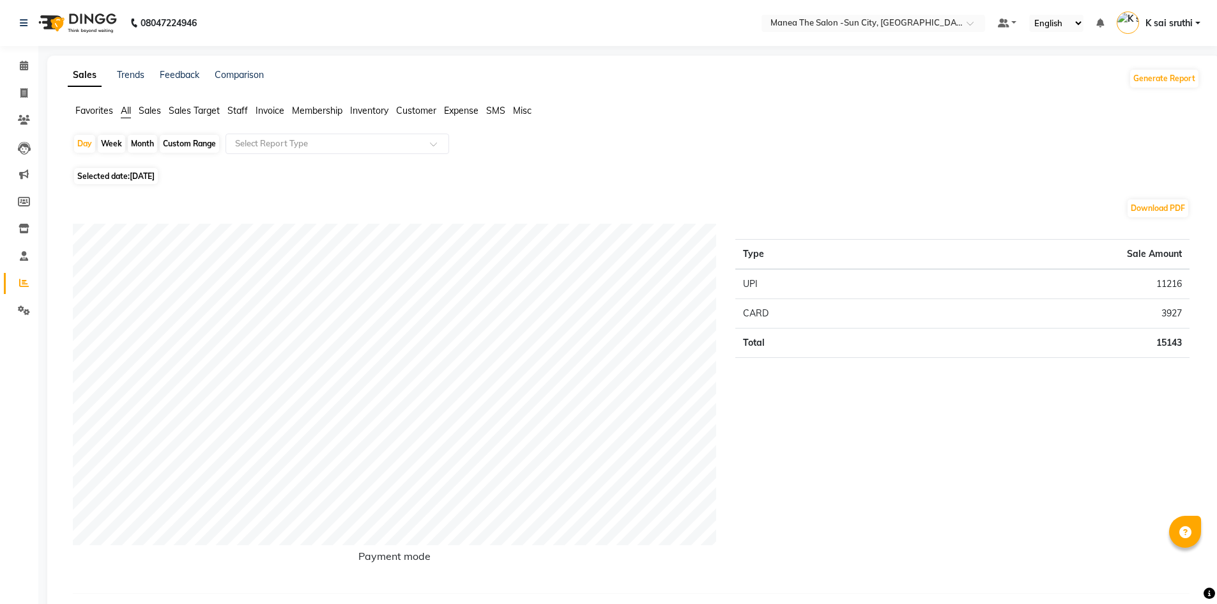
click at [193, 111] on span "Sales Target" at bounding box center [194, 111] width 51 height 12
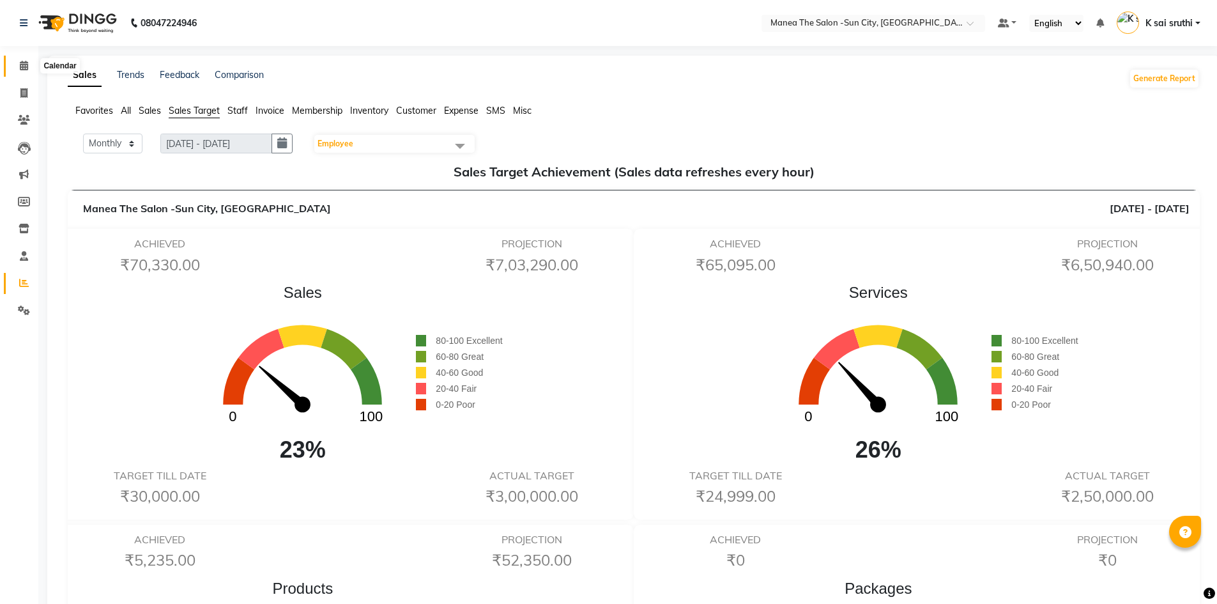
click at [27, 65] on icon at bounding box center [24, 66] width 8 height 10
